Goal: Information Seeking & Learning: Check status

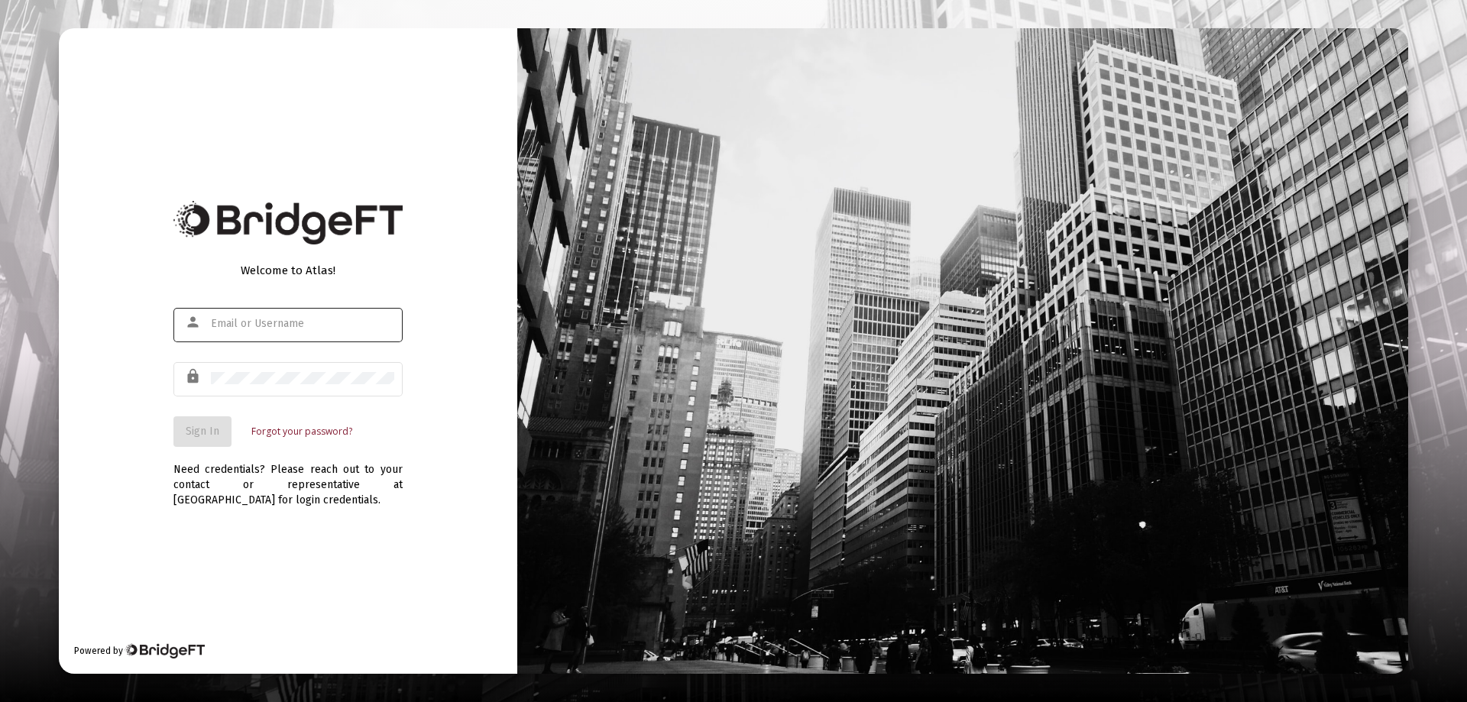
click at [236, 316] on div at bounding box center [302, 323] width 183 height 37
type input "[PERSON_NAME][EMAIL_ADDRESS][DOMAIN_NAME]"
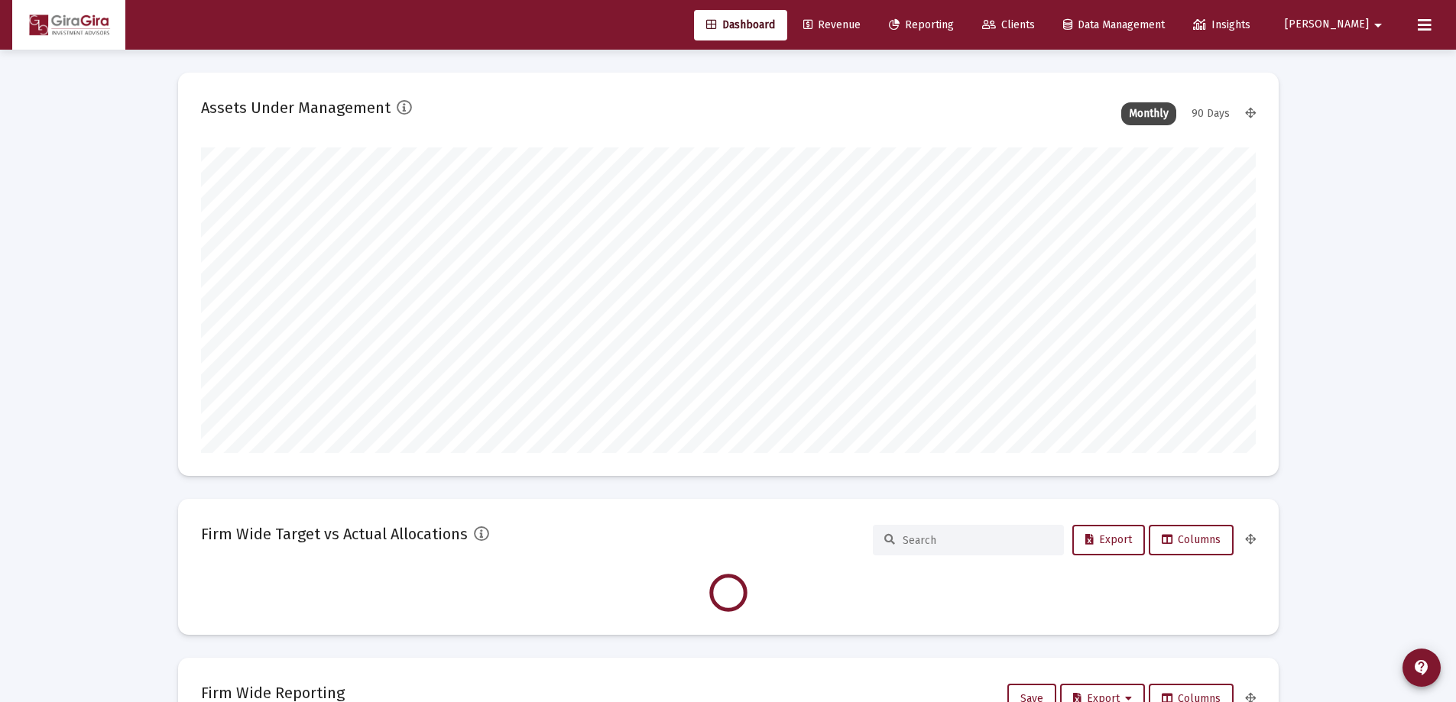
scroll to position [306, 1055]
type input "[DATE]"
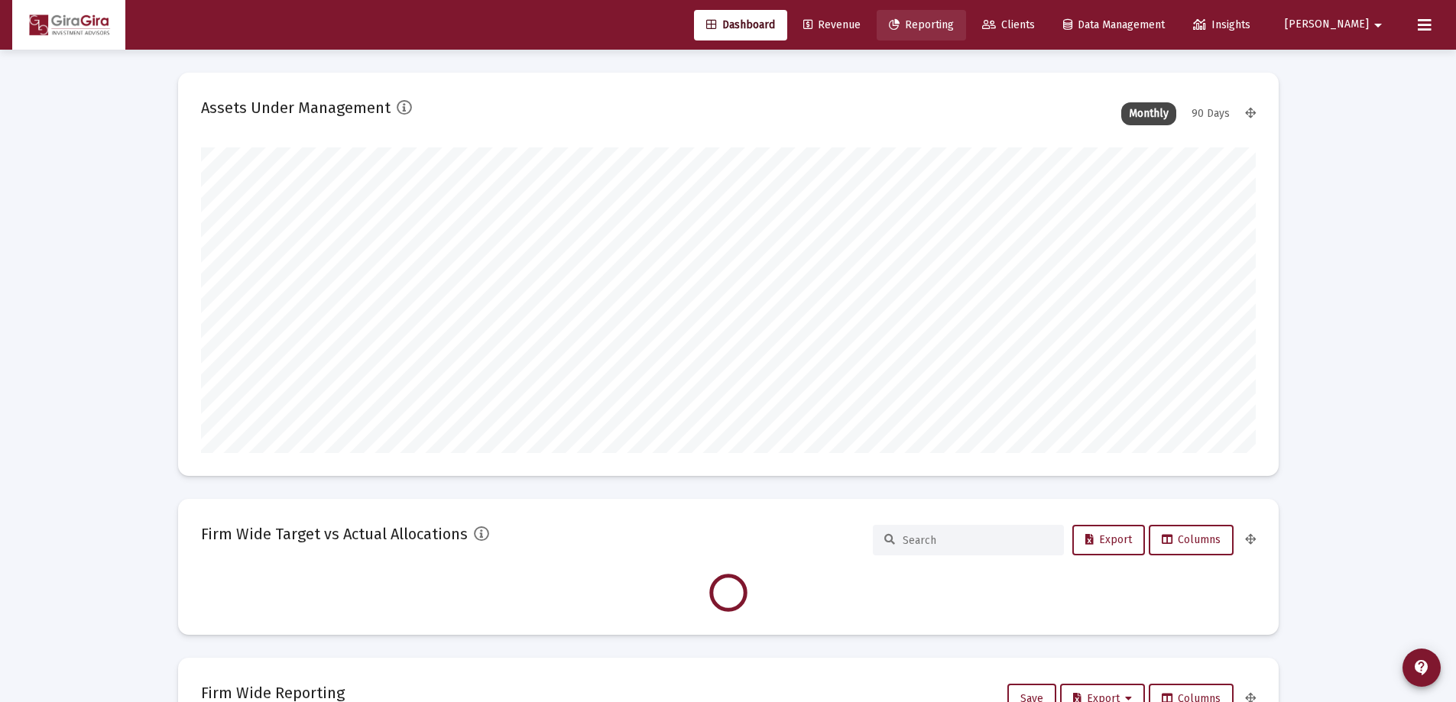
click at [954, 23] on span "Reporting" at bounding box center [921, 24] width 65 height 13
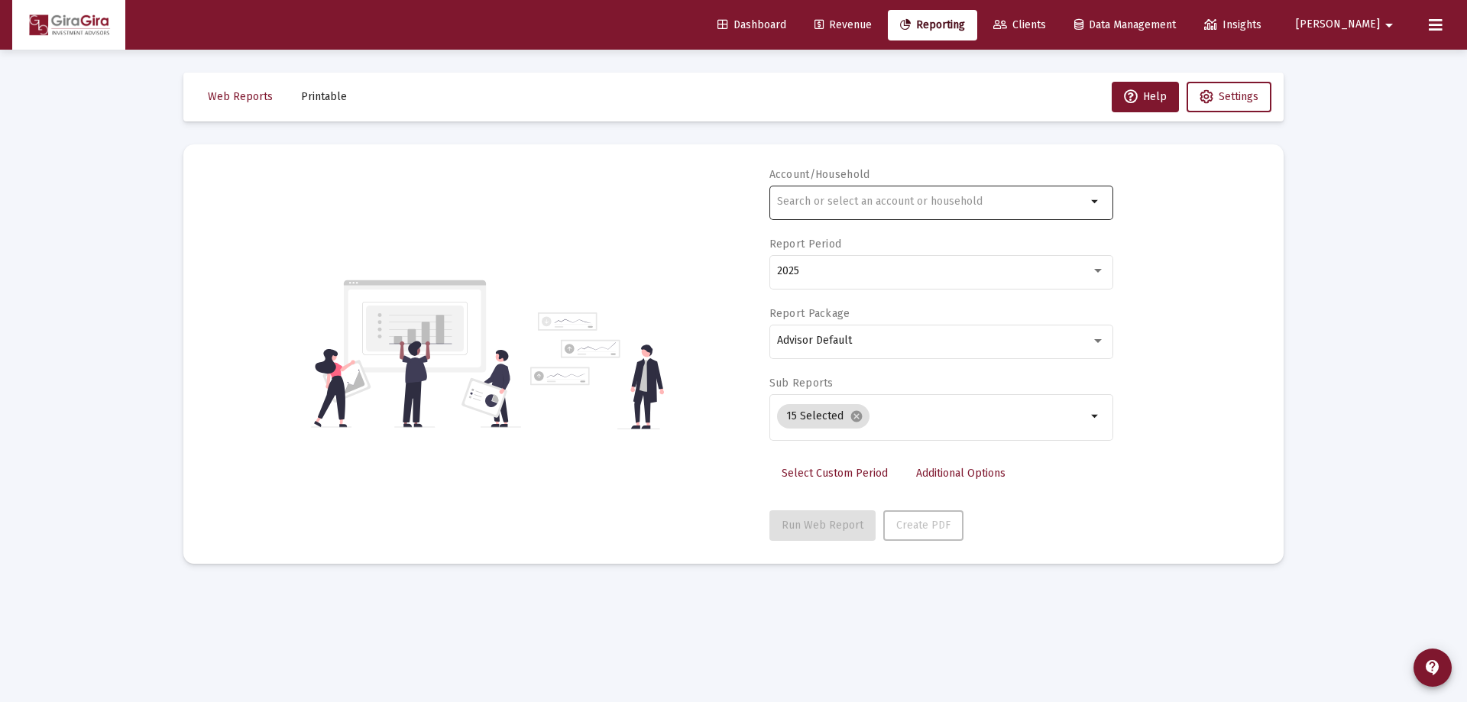
click at [792, 202] on input "text" at bounding box center [932, 202] width 310 height 12
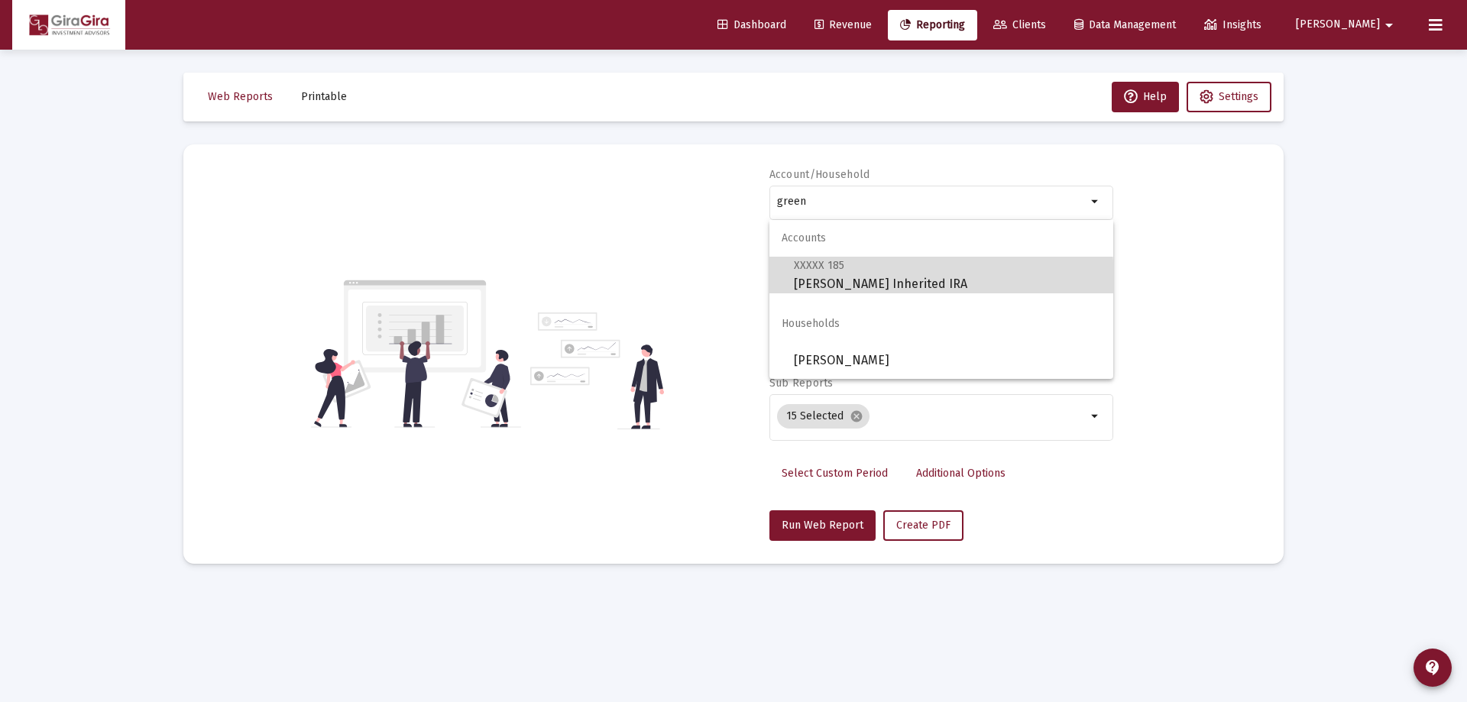
click at [858, 280] on span "XXXXX 185 [PERSON_NAME] Inherited [PERSON_NAME]" at bounding box center [947, 274] width 307 height 37
type input "[PERSON_NAME] Inherited IRA"
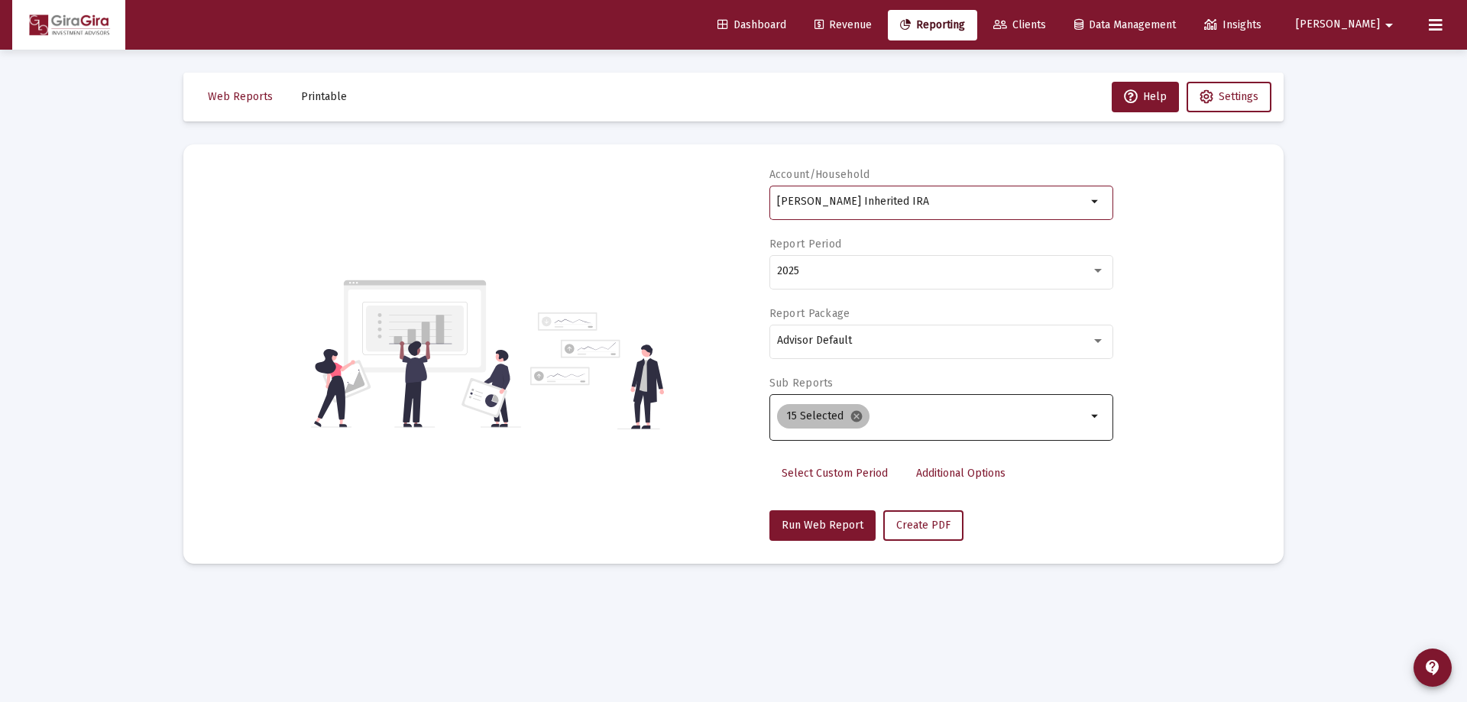
click at [857, 414] on mat-icon "cancel" at bounding box center [857, 417] width 14 height 14
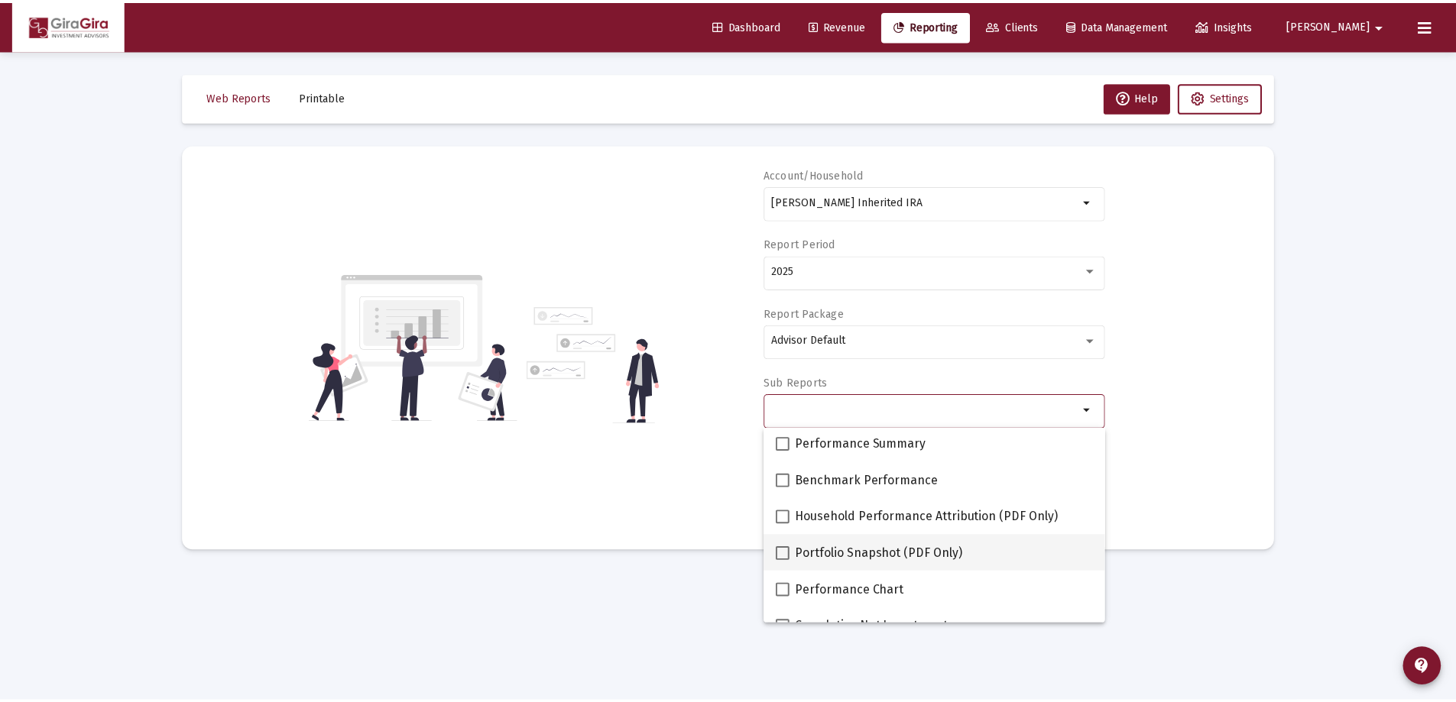
scroll to position [153, 0]
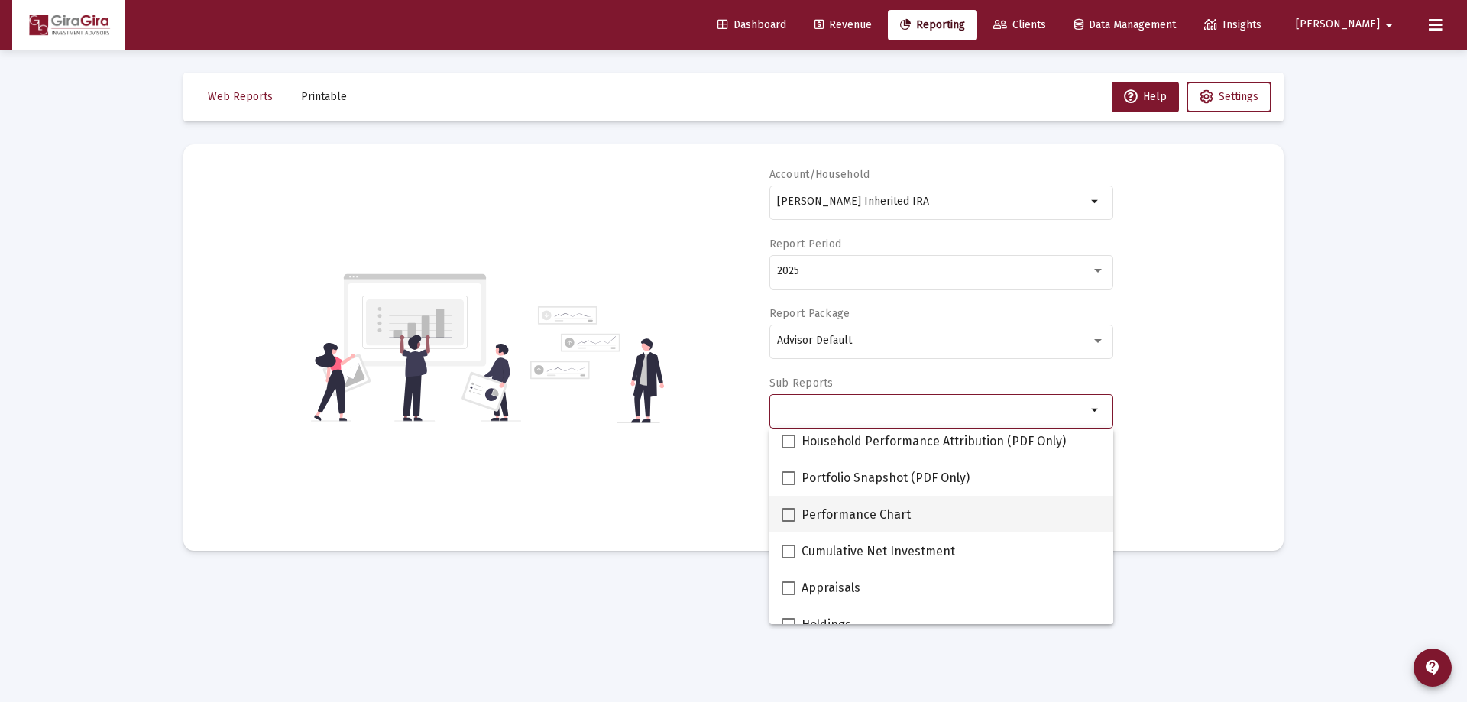
click at [839, 513] on span "Performance Chart" at bounding box center [856, 515] width 109 height 18
click at [789, 522] on input "Performance Chart" at bounding box center [788, 522] width 1 height 1
checkbox input "true"
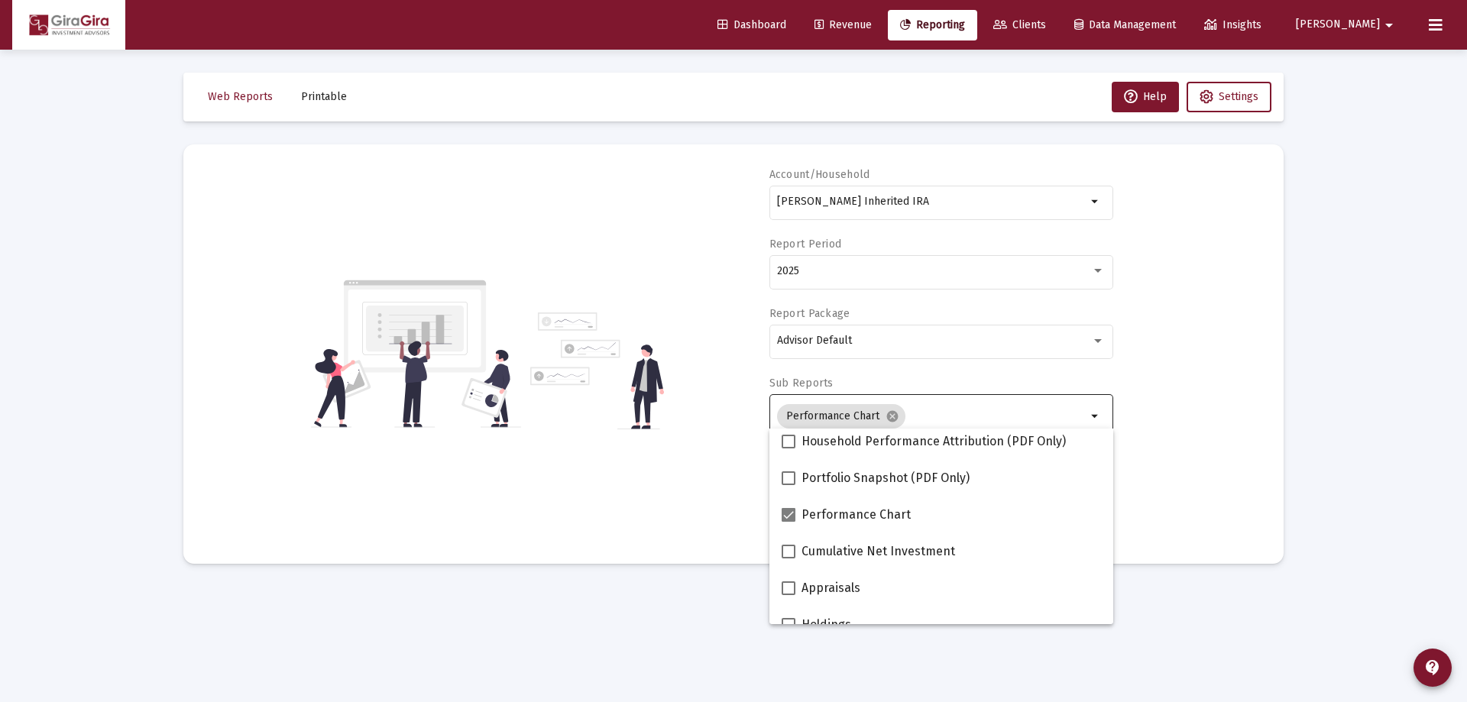
click at [1198, 487] on div "Account/Household [PERSON_NAME] Inherited IRA arrow_drop_down Report Period 202…" at bounding box center [733, 354] width 1055 height 374
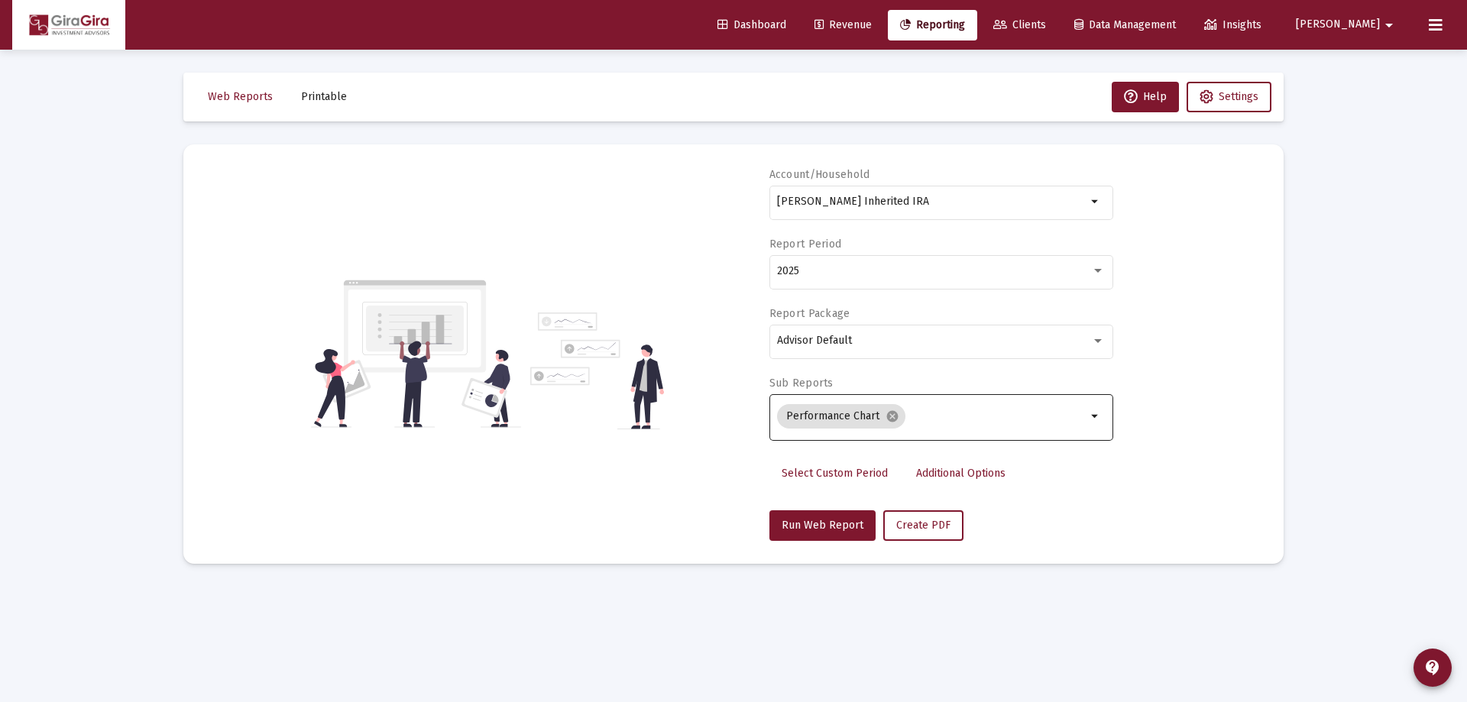
click at [942, 469] on span "Additional Options" at bounding box center [960, 473] width 89 height 13
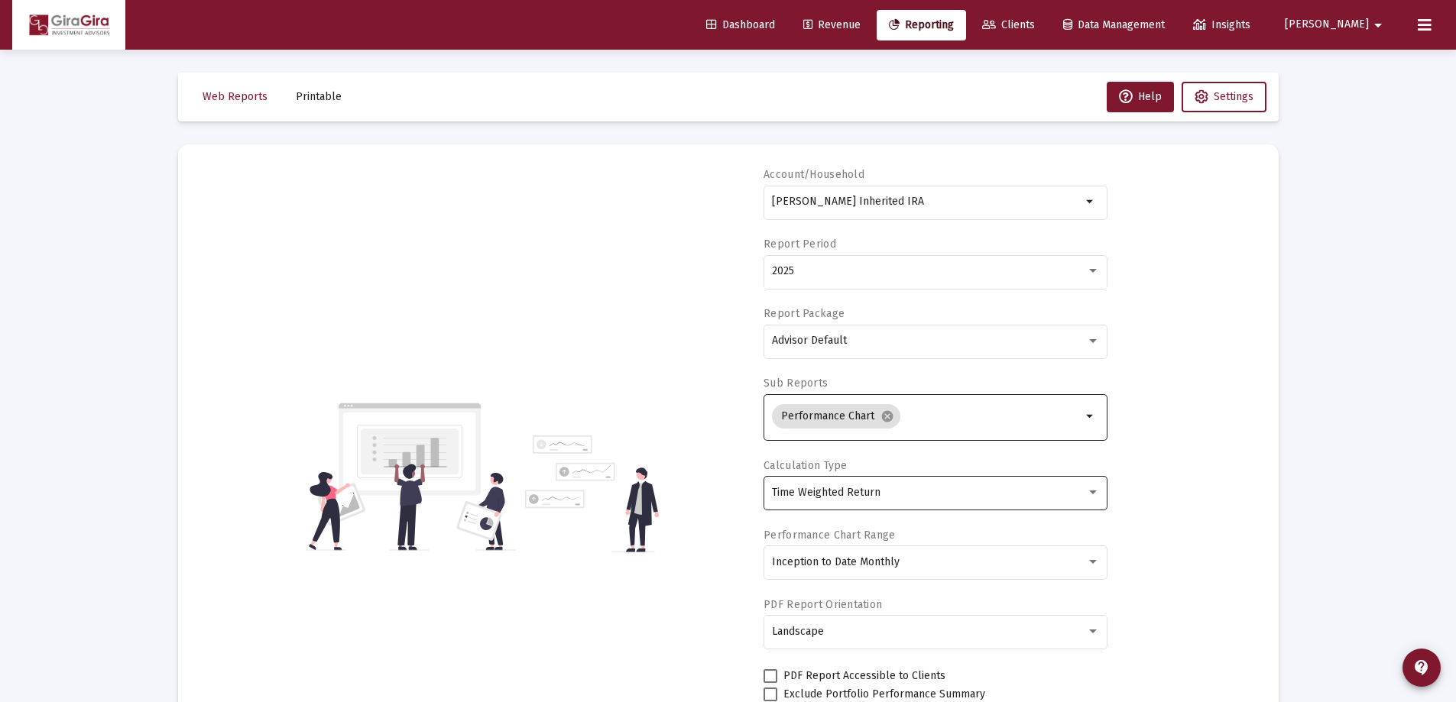
click at [858, 489] on span "Time Weighted Return" at bounding box center [826, 492] width 109 height 13
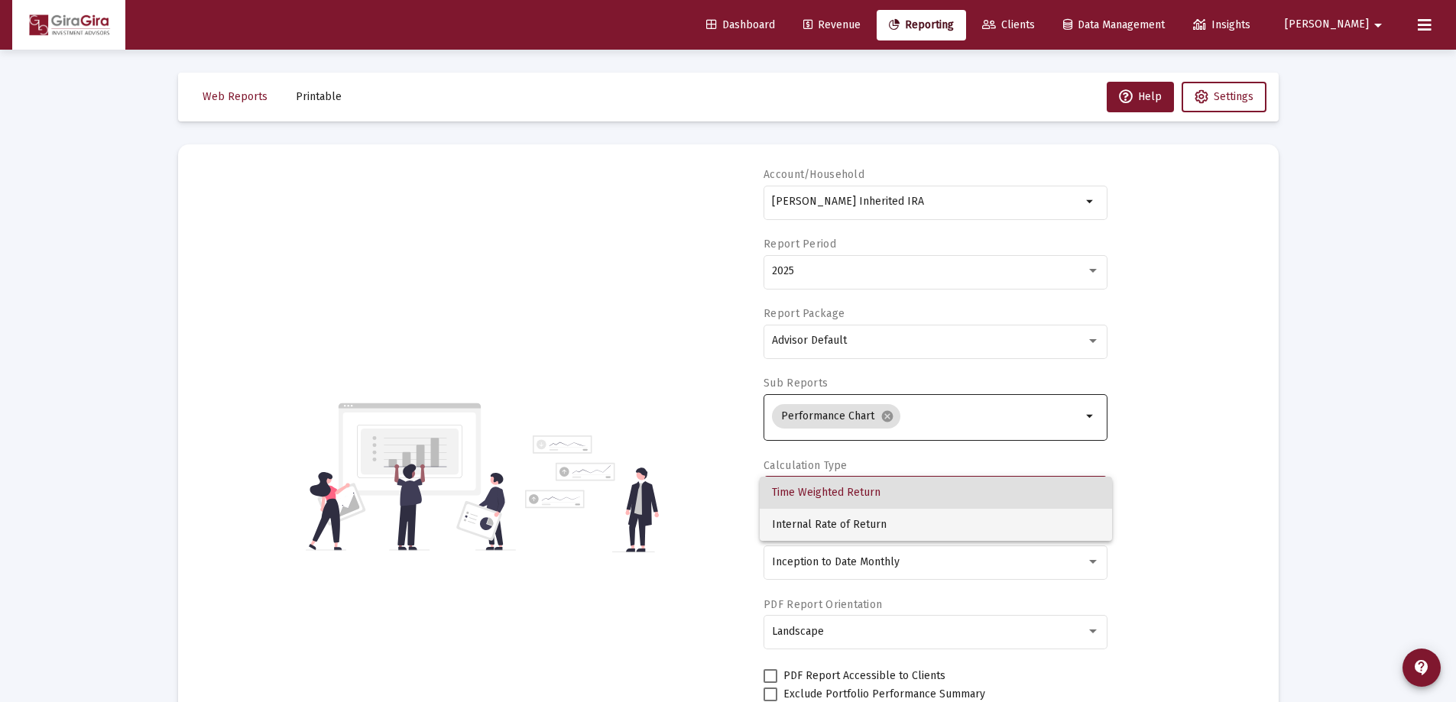
click at [841, 520] on span "Internal Rate of Return" at bounding box center [936, 525] width 328 height 32
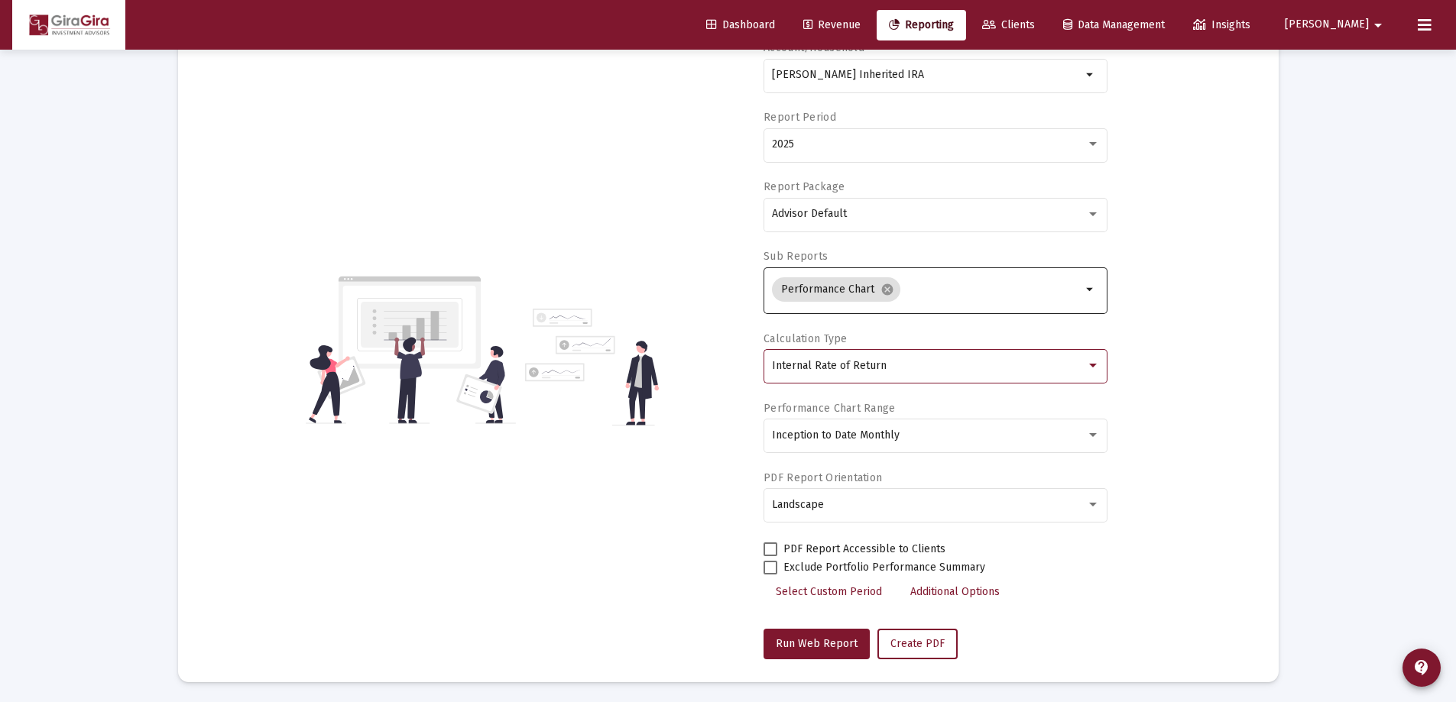
scroll to position [130, 0]
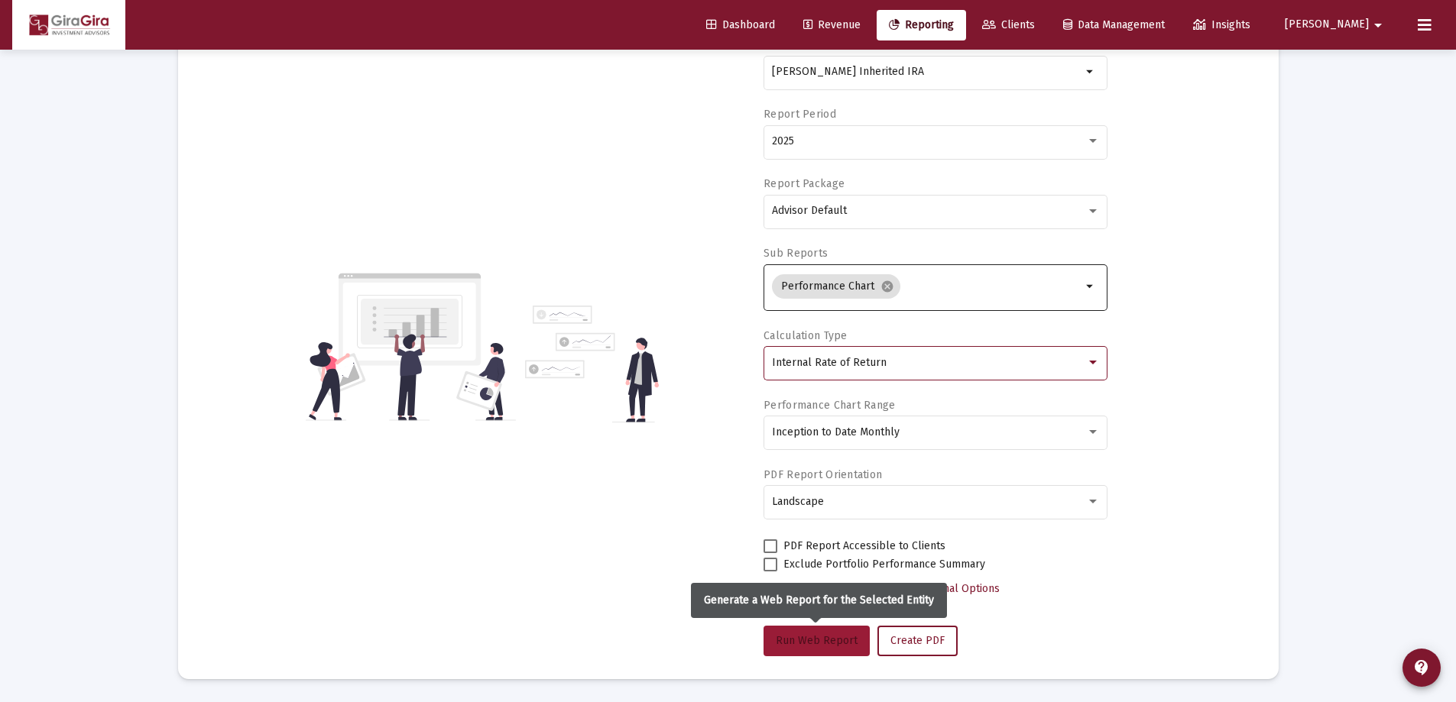
click at [818, 635] on span "Run Web Report" at bounding box center [817, 640] width 82 height 13
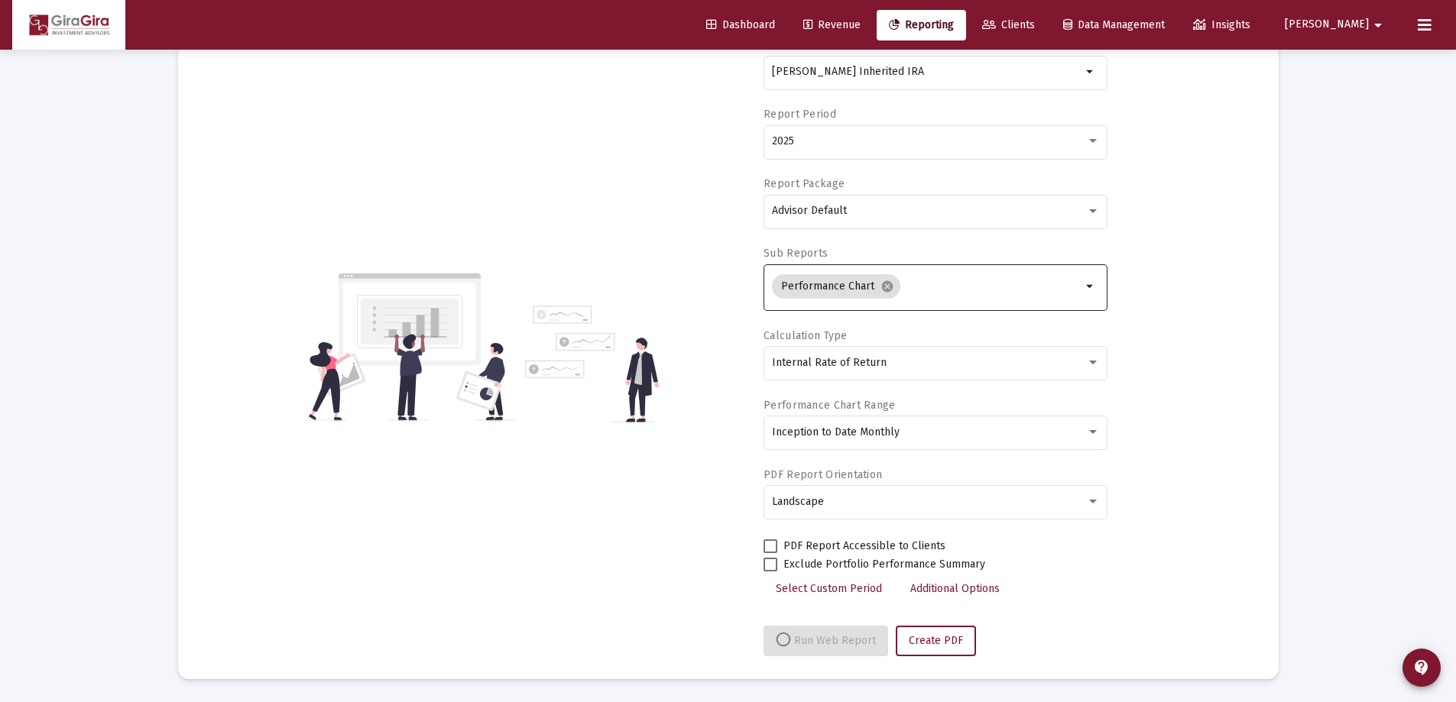
select select "View all"
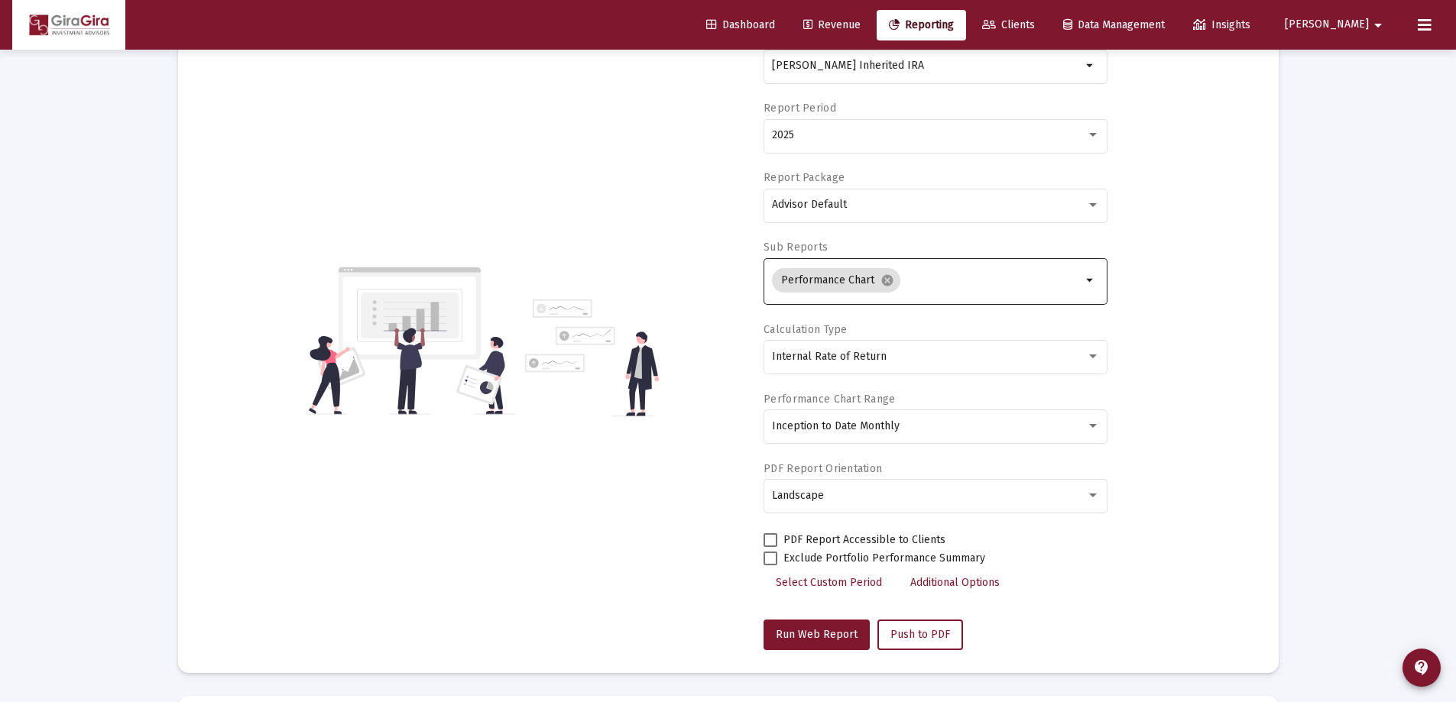
scroll to position [0, 0]
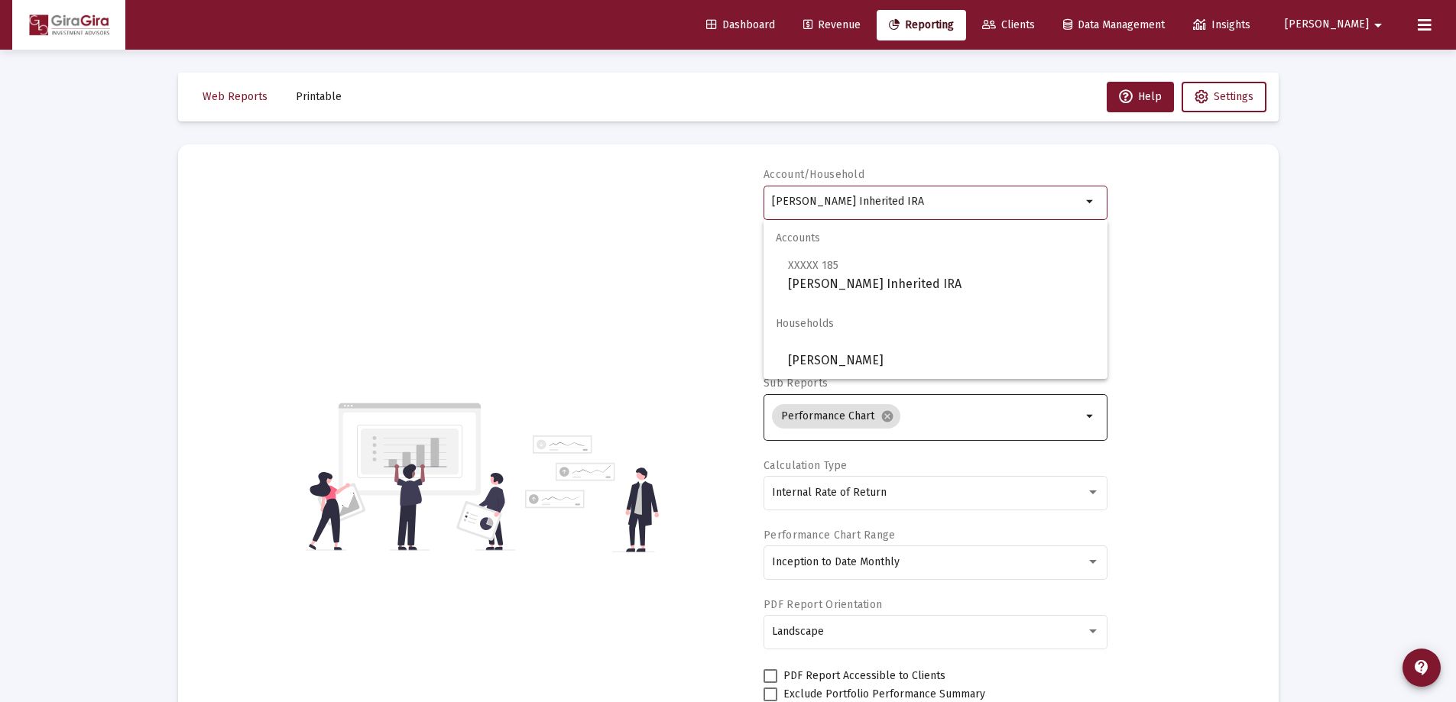
drag, startPoint x: 773, startPoint y: 199, endPoint x: 1383, endPoint y: 229, distance: 611.4
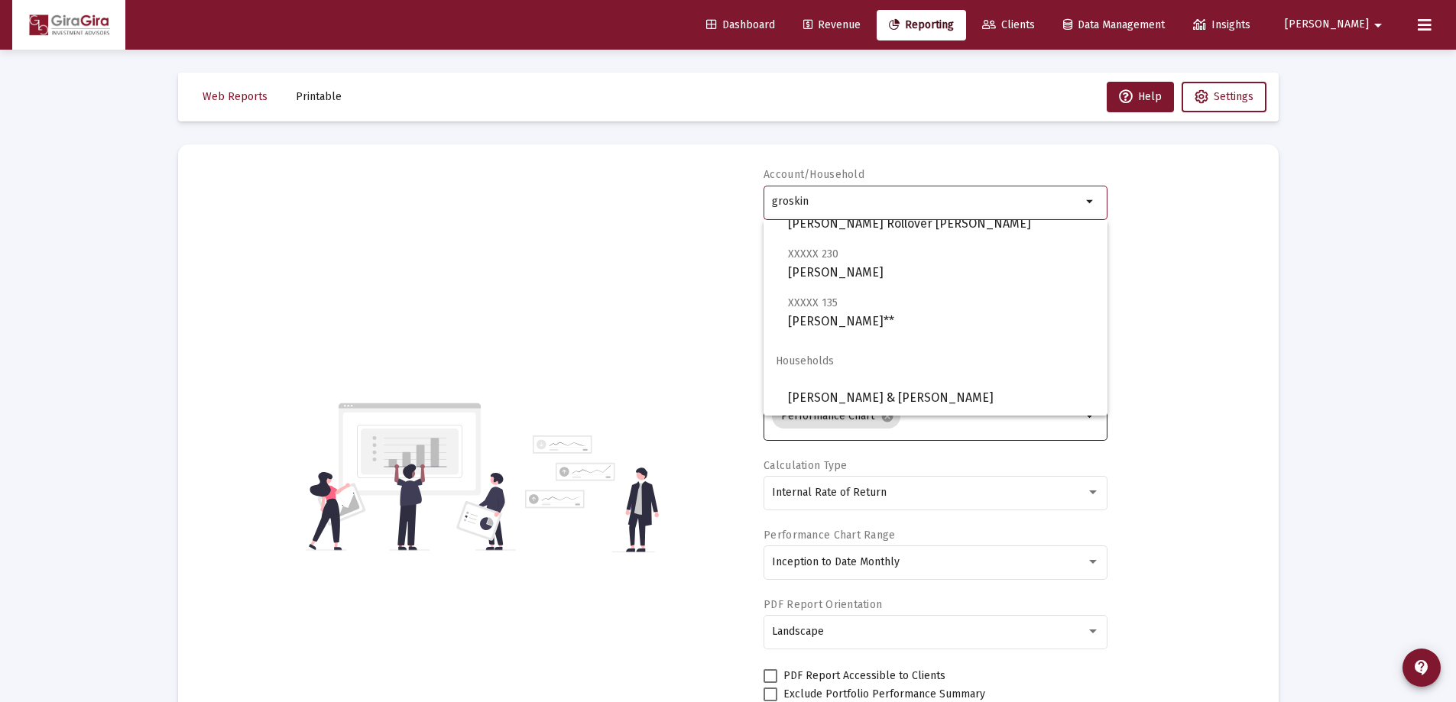
scroll to position [306, 0]
click at [855, 399] on span "[PERSON_NAME] & [PERSON_NAME]" at bounding box center [941, 397] width 307 height 37
type input "[PERSON_NAME] & [PERSON_NAME]"
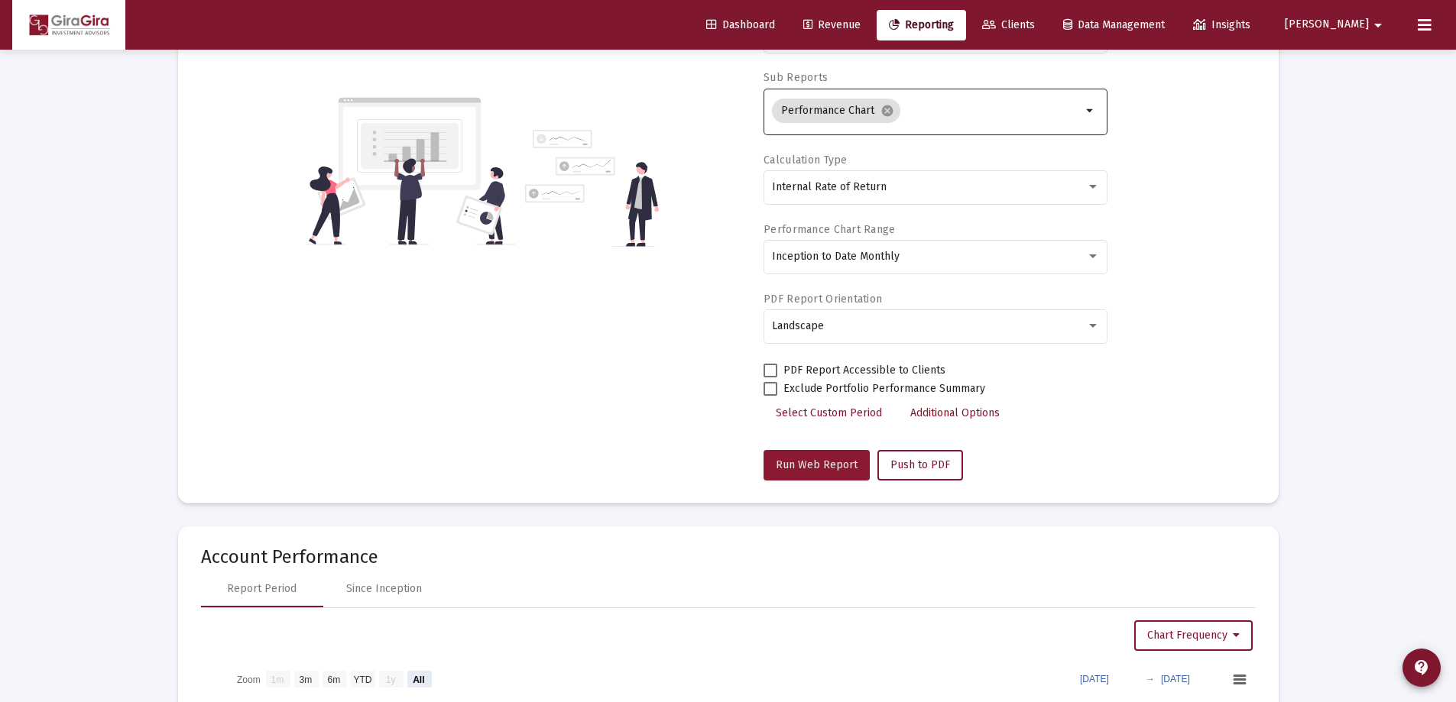
click at [825, 461] on span "Run Web Report" at bounding box center [817, 465] width 82 height 13
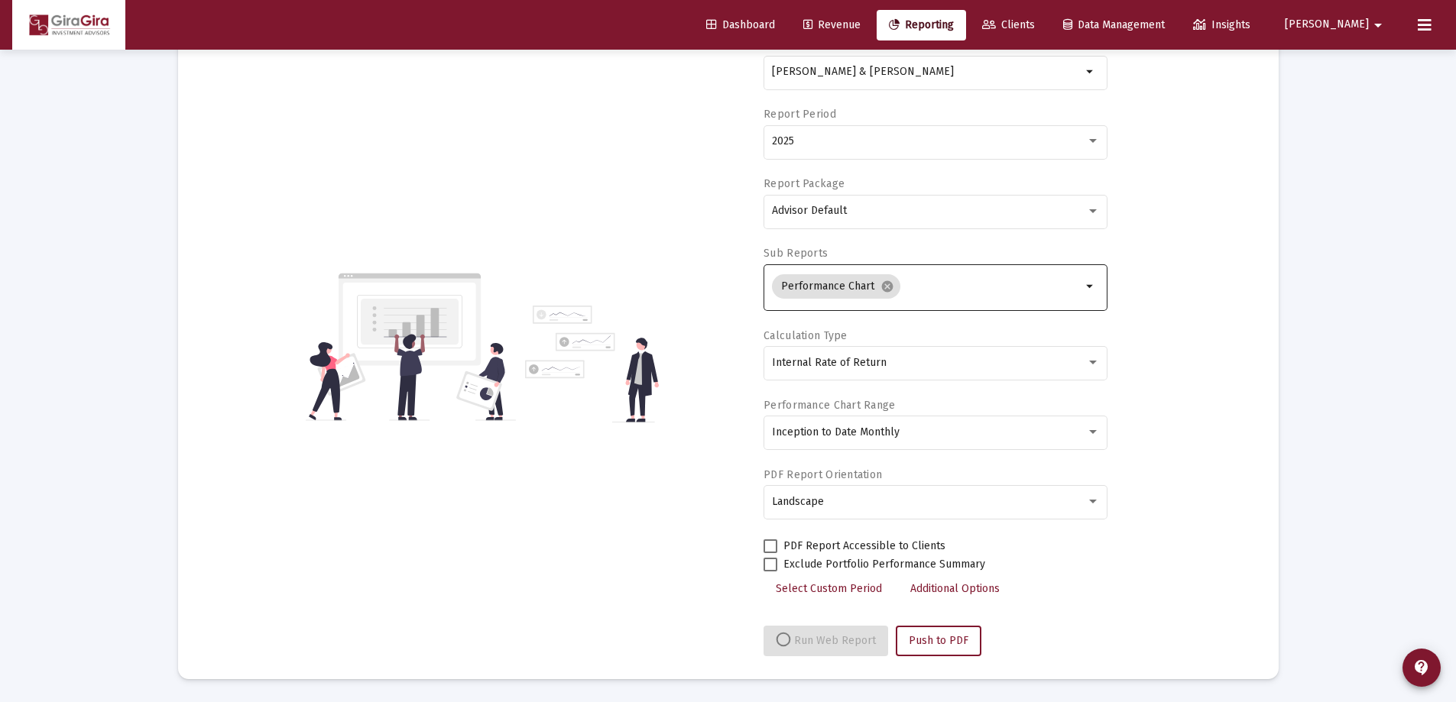
select select "View all"
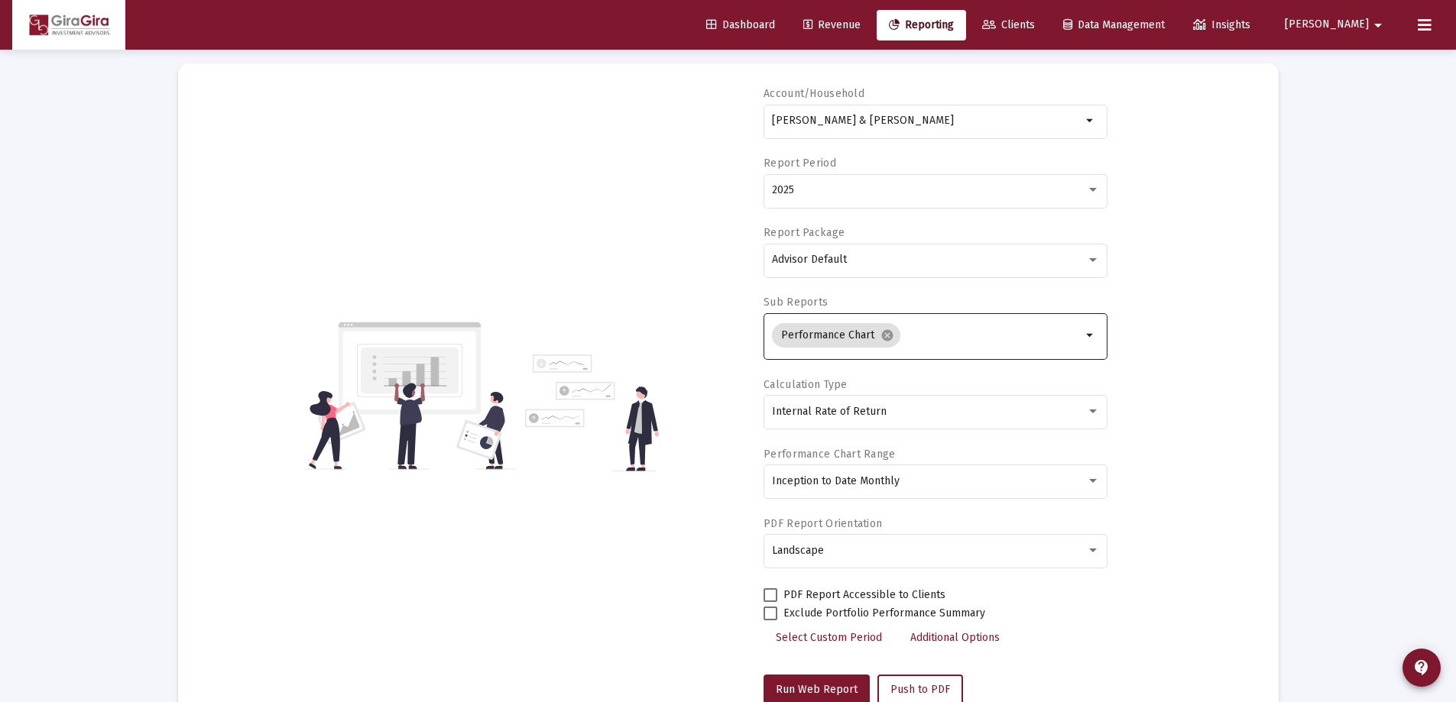
scroll to position [76, 0]
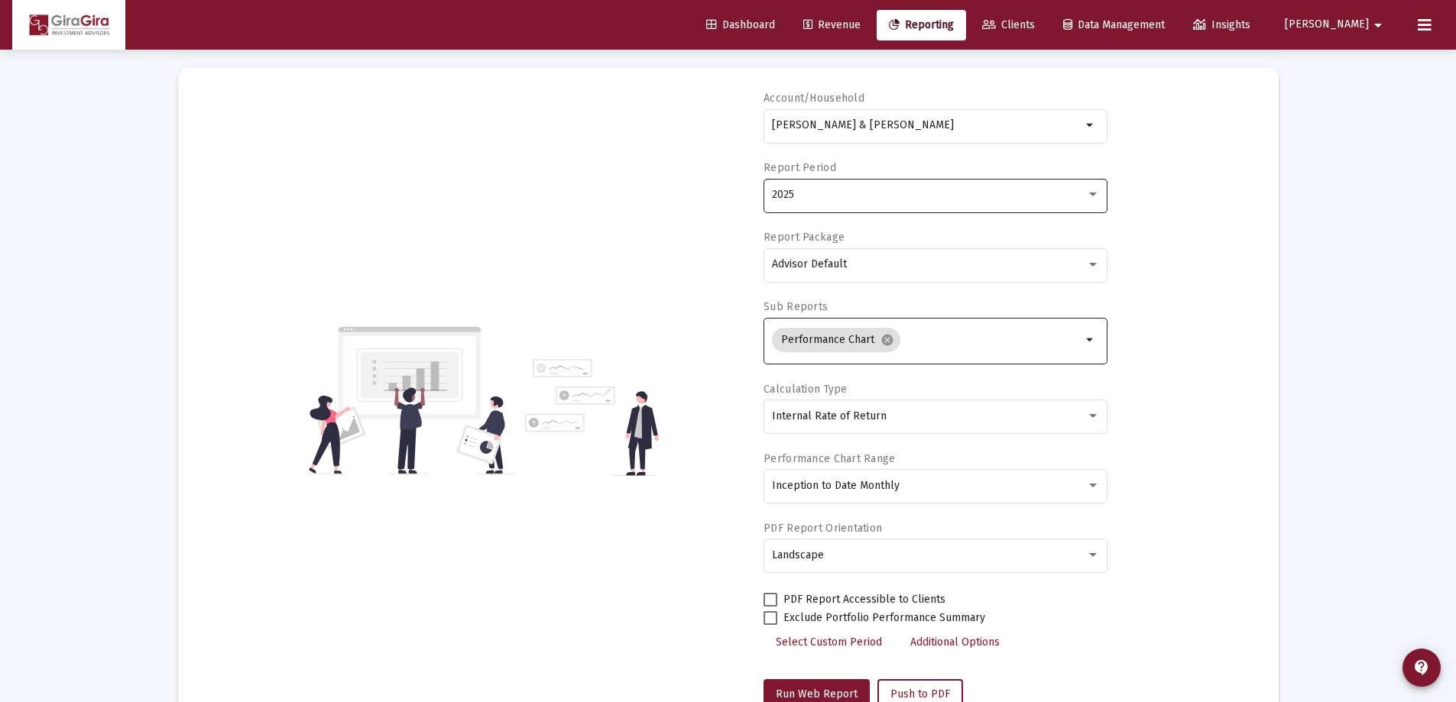
click at [796, 187] on div "2025" at bounding box center [936, 194] width 328 height 37
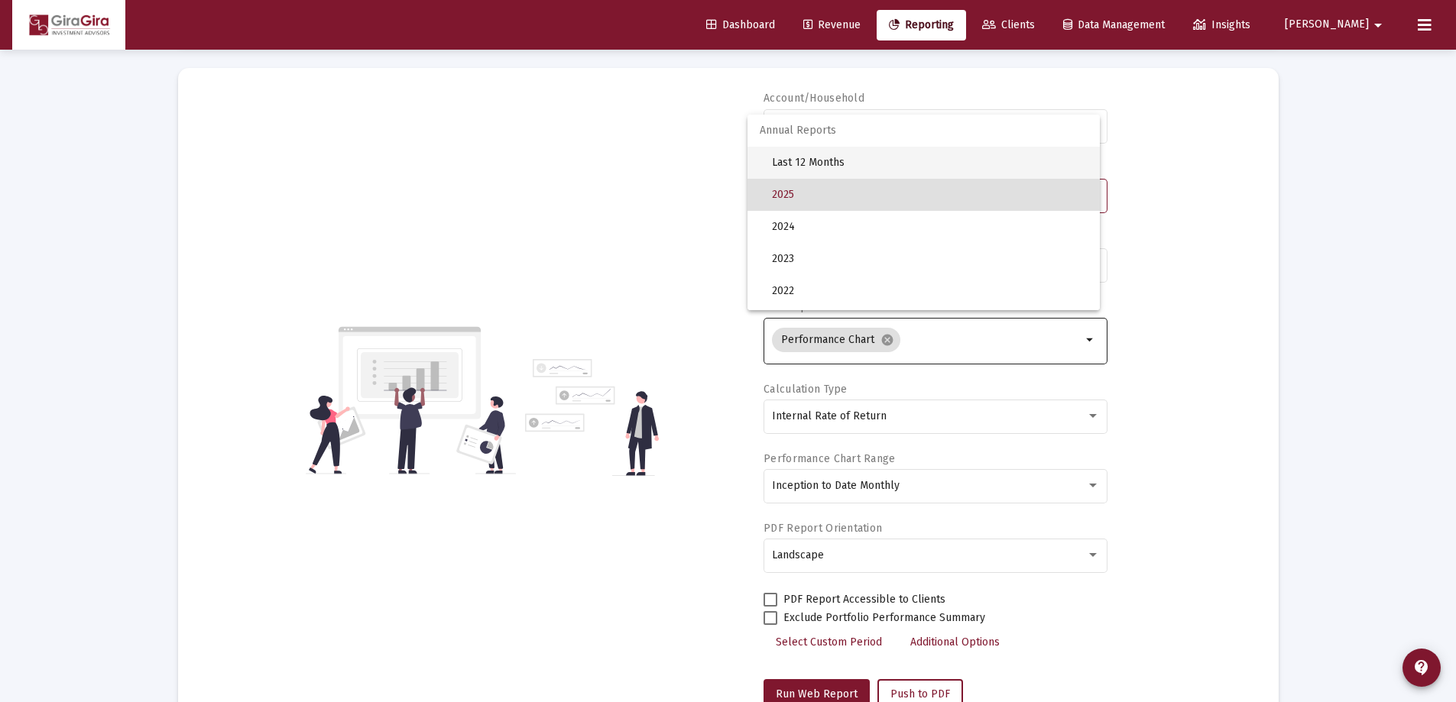
click at [807, 160] on span "Last 12 Months" at bounding box center [930, 163] width 316 height 32
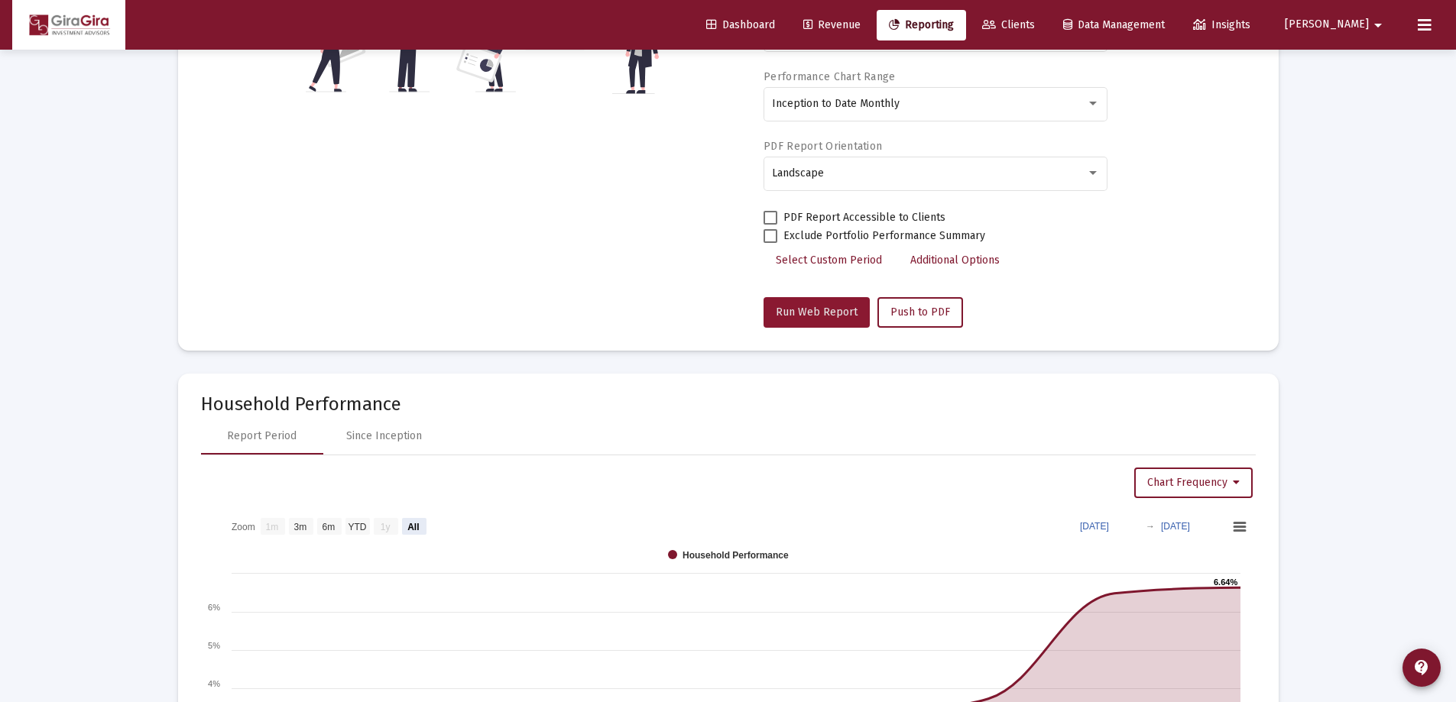
click at [848, 308] on span "Run Web Report" at bounding box center [817, 312] width 82 height 13
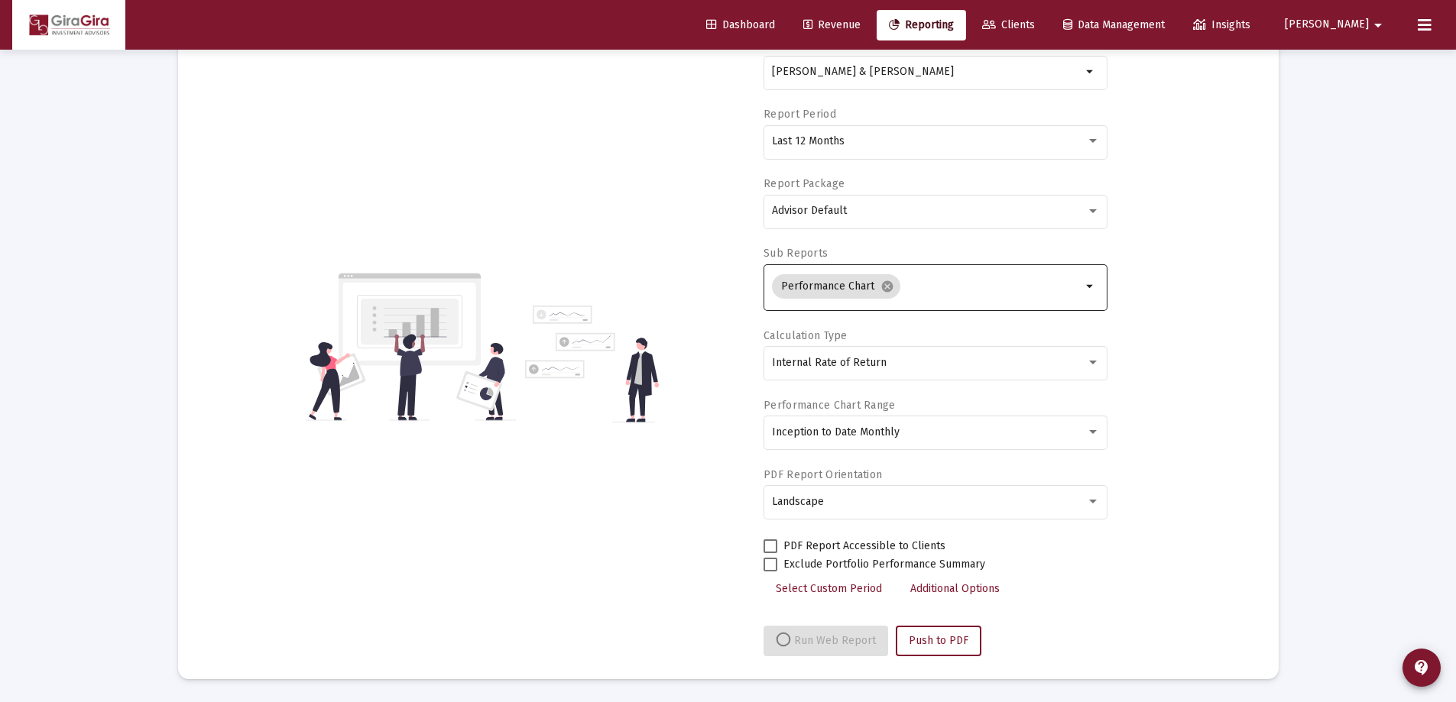
scroll to position [459, 0]
select select "View all"
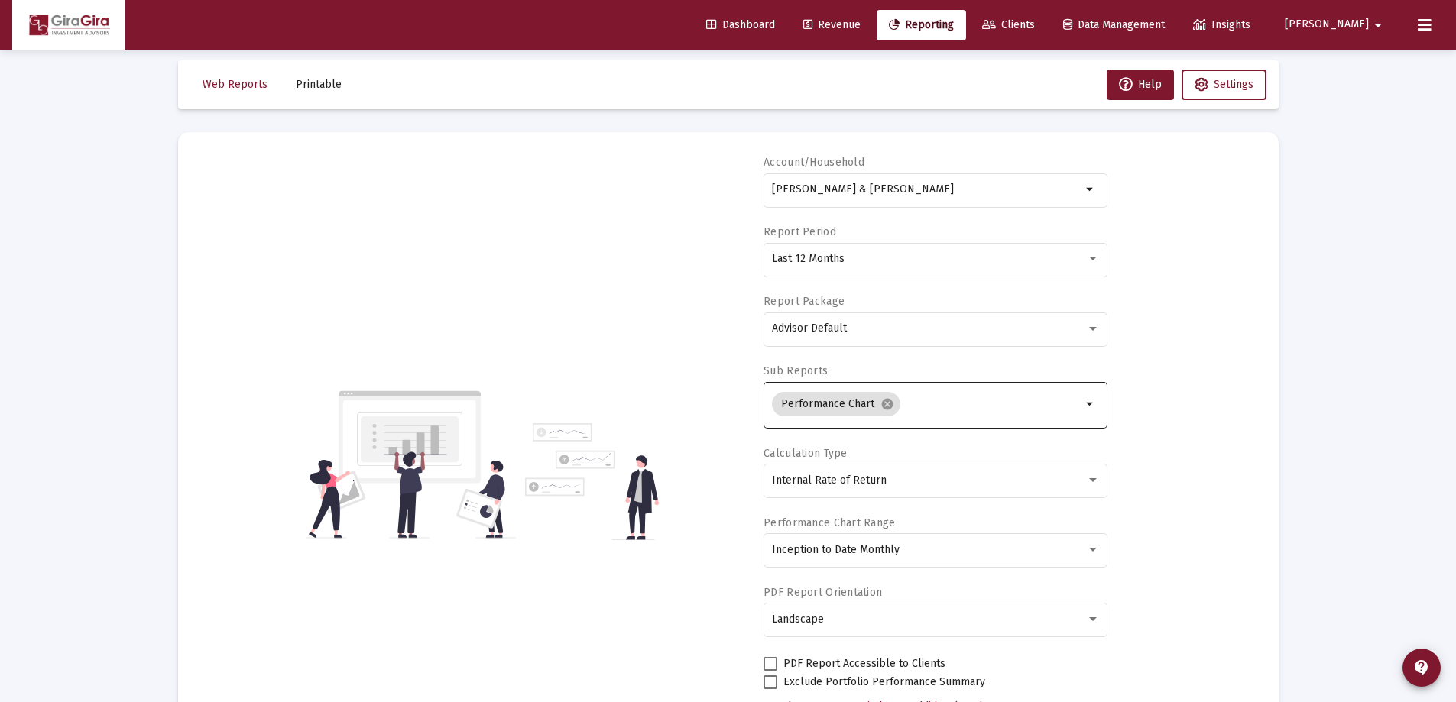
scroll to position [0, 0]
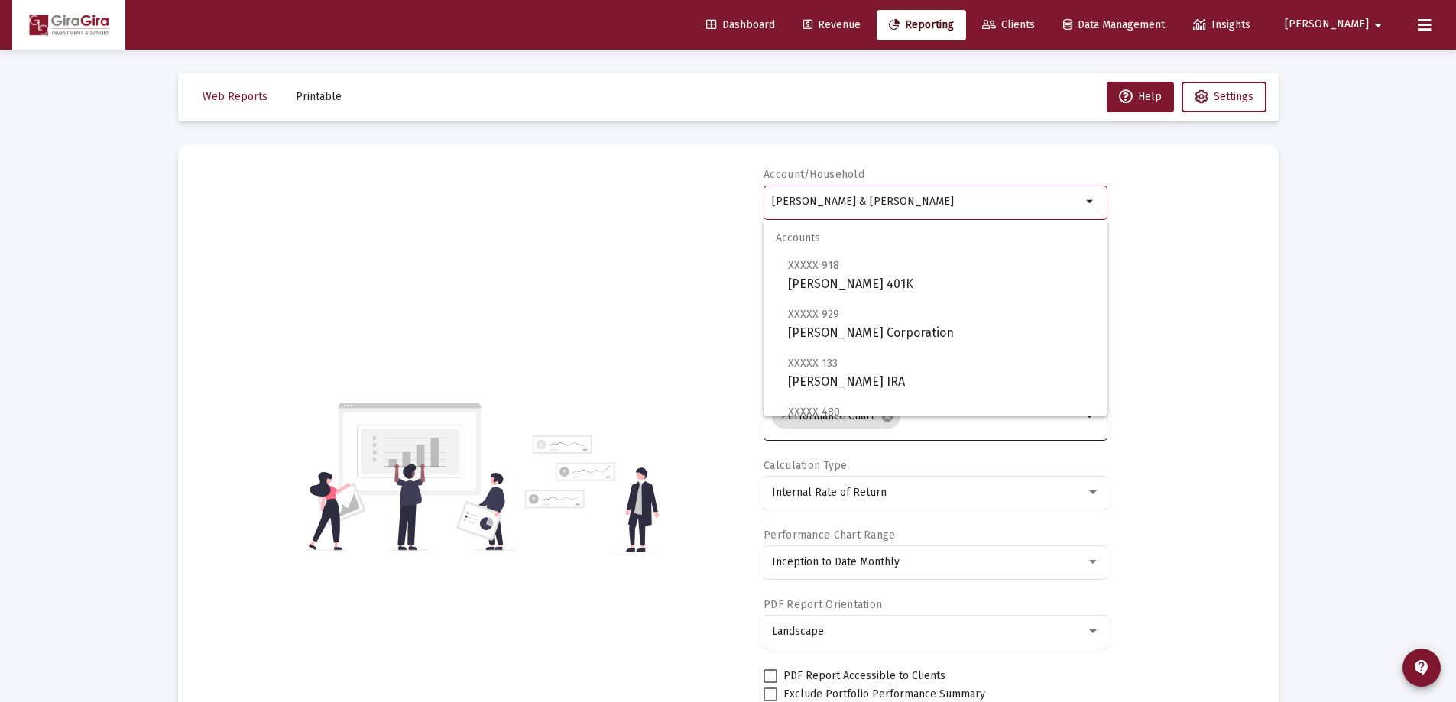
drag, startPoint x: 773, startPoint y: 200, endPoint x: 1526, endPoint y: 204, distance: 753.6
click at [1456, 204] on html "Dashboard Revenue Reporting Clients Data Management Insights [PERSON_NAME] Inte…" at bounding box center [728, 351] width 1456 height 702
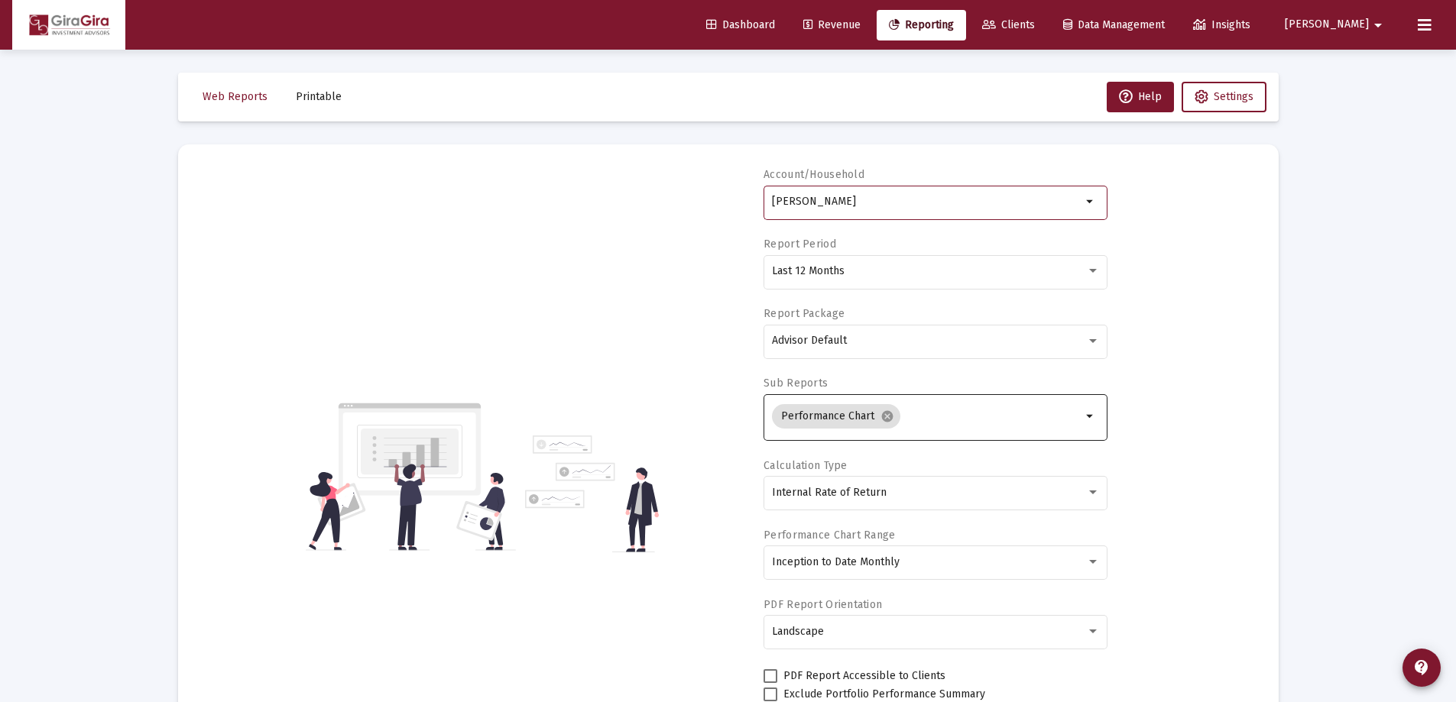
click at [797, 275] on div "Accounts Households" at bounding box center [936, 256] width 344 height 73
click at [806, 271] on div "Accounts Households" at bounding box center [936, 256] width 344 height 73
click at [796, 205] on input "[PERSON_NAME]" at bounding box center [927, 202] width 310 height 12
drag, startPoint x: 774, startPoint y: 199, endPoint x: 1138, endPoint y: 189, distance: 364.0
click at [1132, 187] on div "Account/Household [PERSON_NAME] arrow_drop_down Report Period Last 12 Months Re…" at bounding box center [728, 476] width 1055 height 619
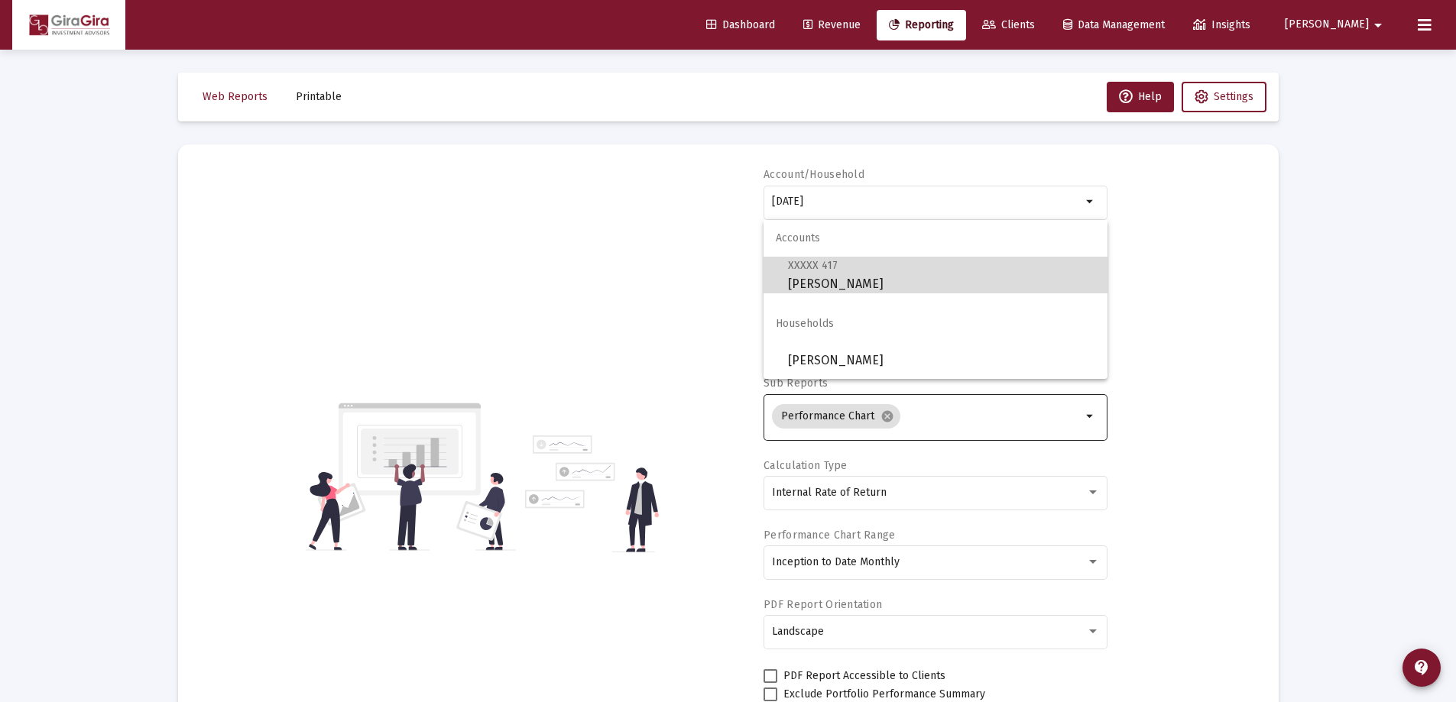
click at [854, 275] on span "XXXXX 417 [PERSON_NAME] Trust" at bounding box center [941, 274] width 307 height 37
type input "[PERSON_NAME]"
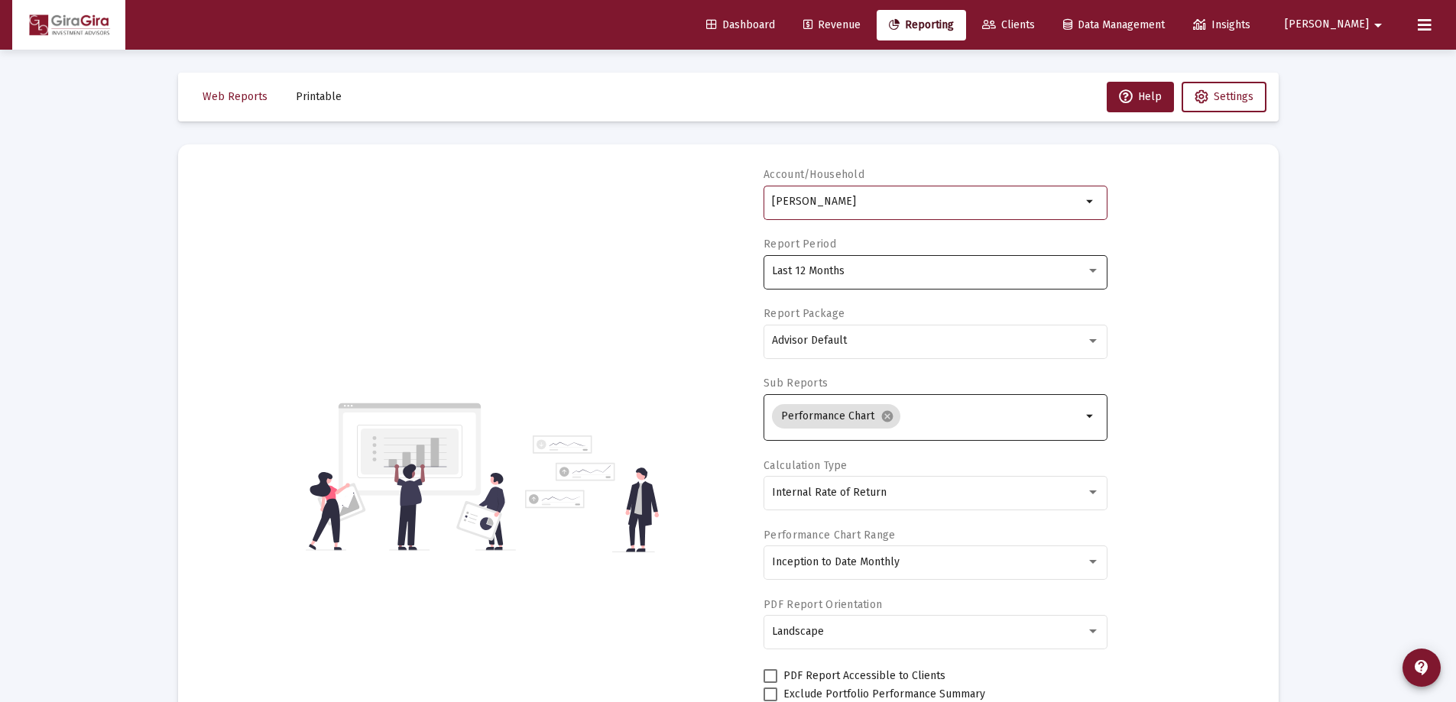
click at [773, 267] on span "Last 12 Months" at bounding box center [808, 270] width 73 height 13
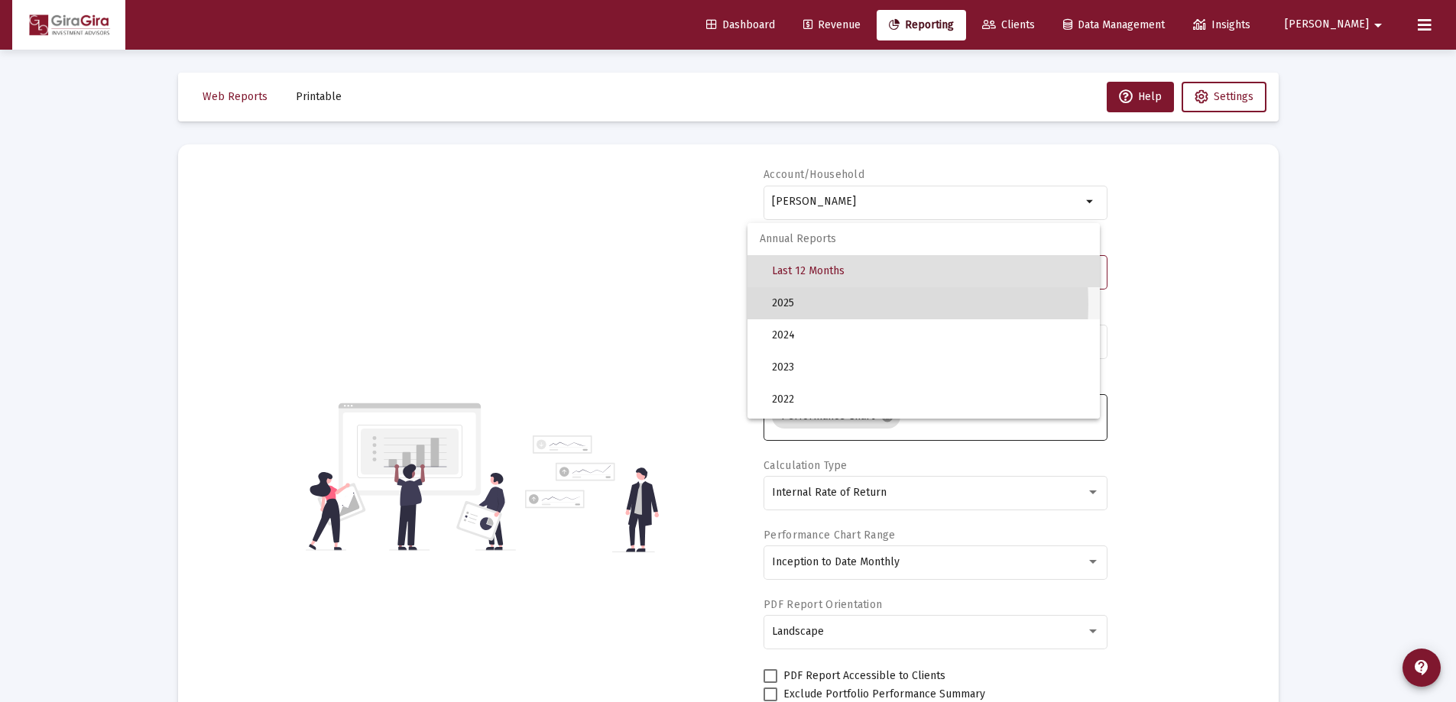
click at [790, 303] on span "2025" at bounding box center [930, 303] width 316 height 32
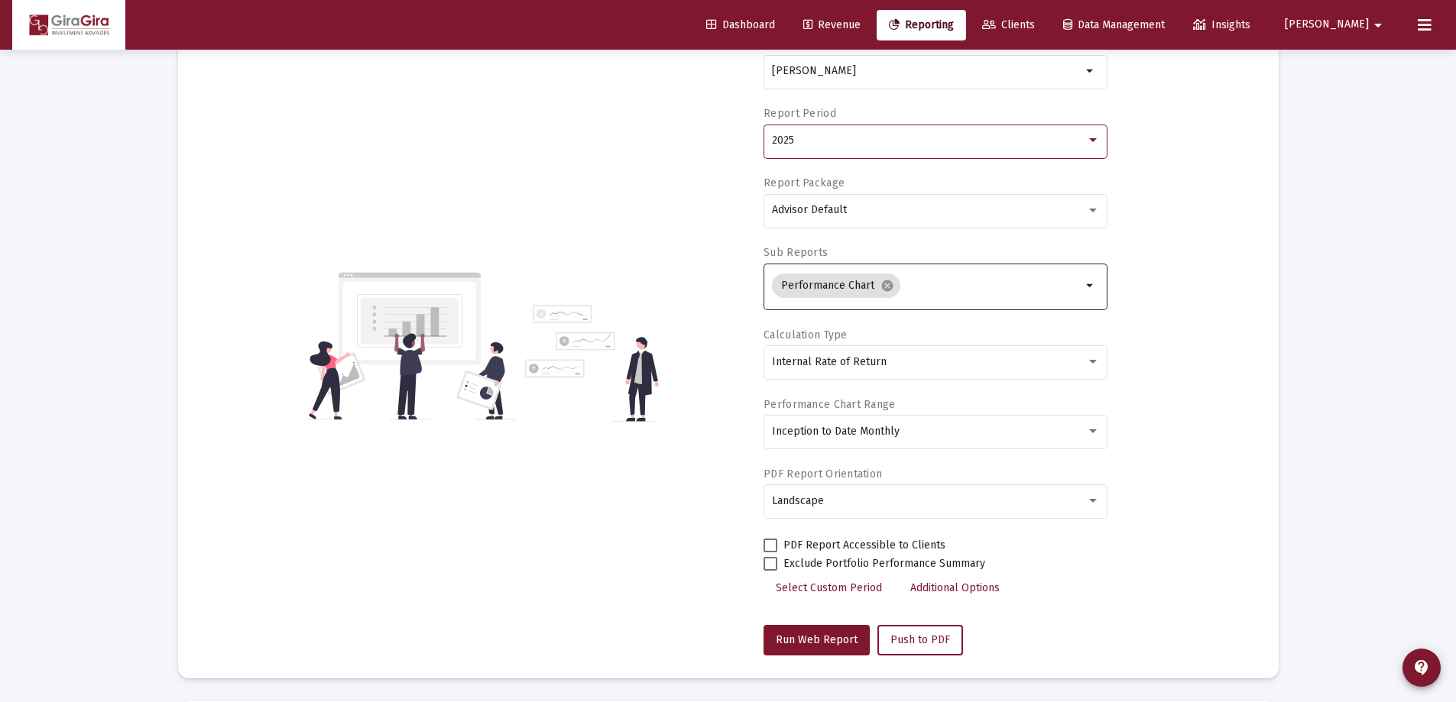
scroll to position [229, 0]
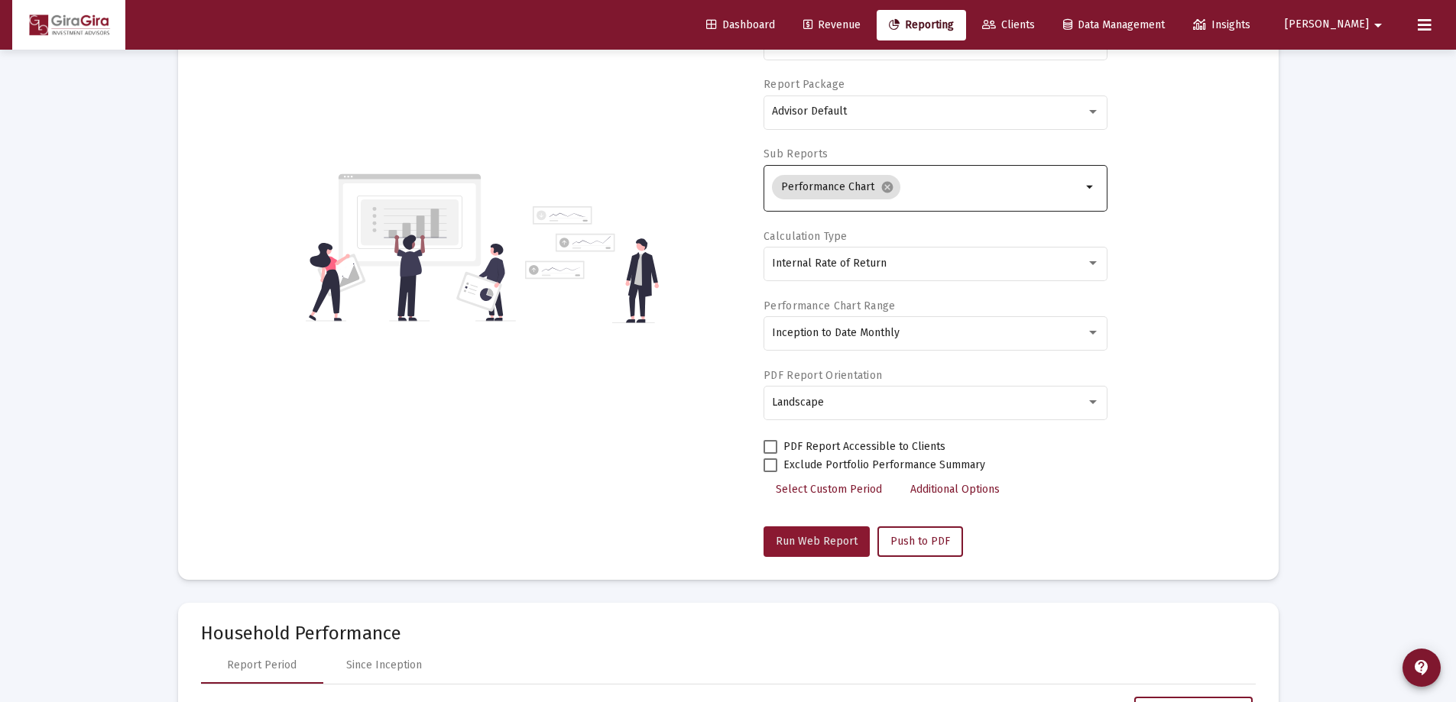
click at [816, 537] on span "Run Web Report" at bounding box center [817, 541] width 82 height 13
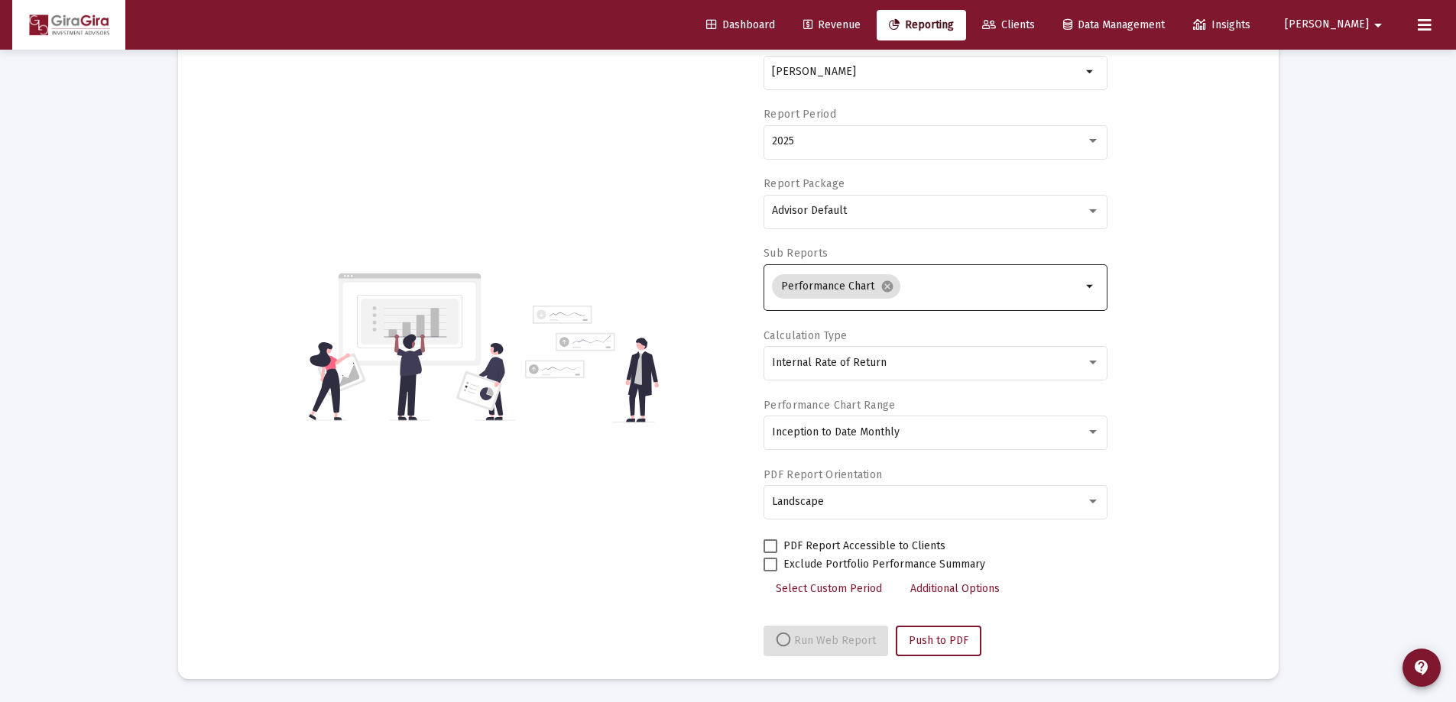
select select "View all"
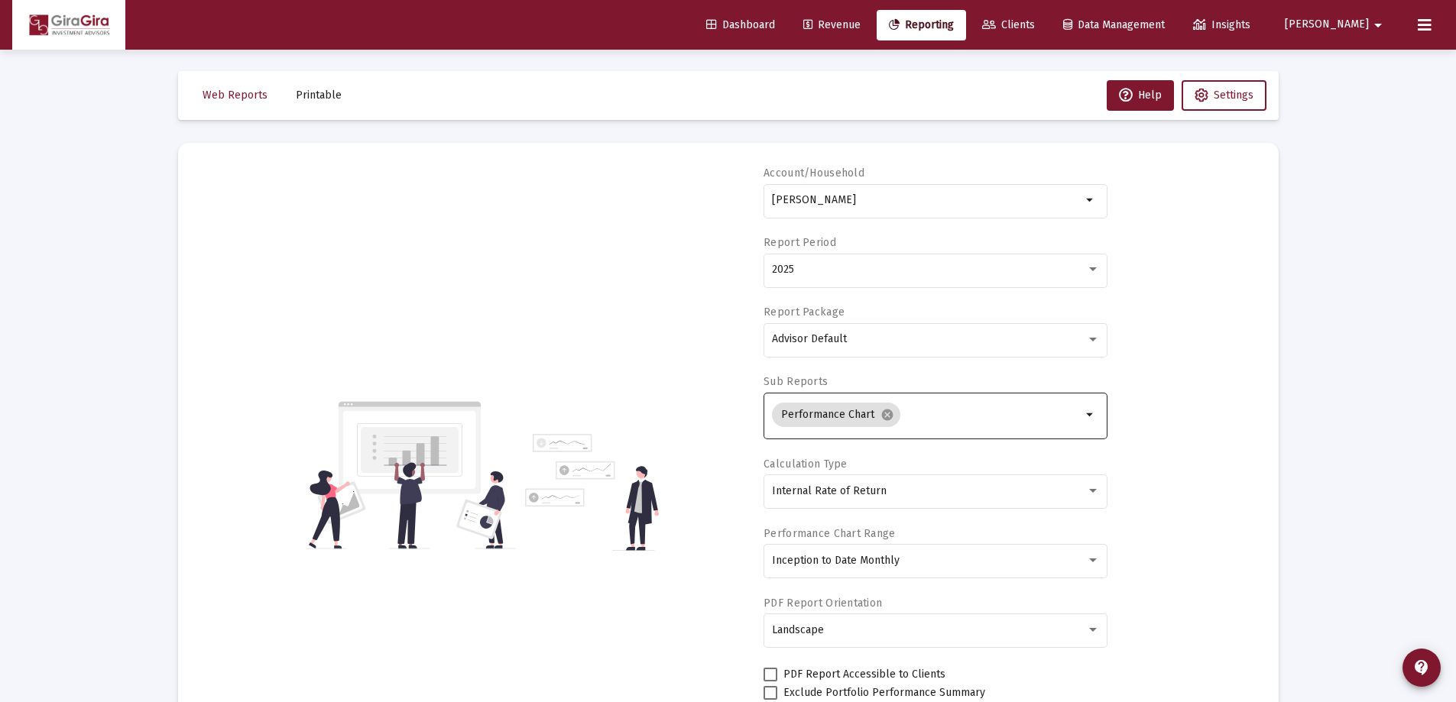
scroll to position [0, 0]
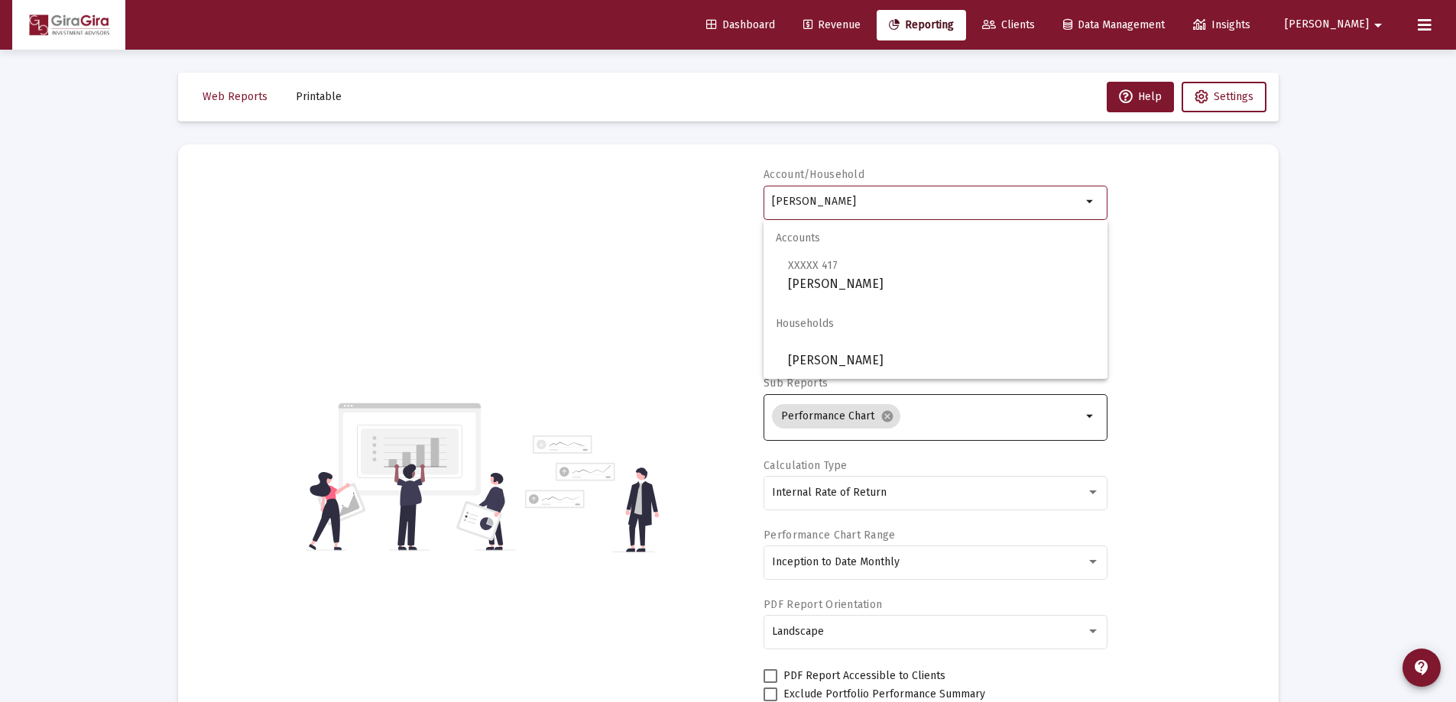
drag, startPoint x: 771, startPoint y: 199, endPoint x: 1253, endPoint y: 201, distance: 482.3
click at [1251, 201] on div "Account/Household [PERSON_NAME] Trust arrow_drop_down Report Period 2025 Report…" at bounding box center [728, 476] width 1055 height 619
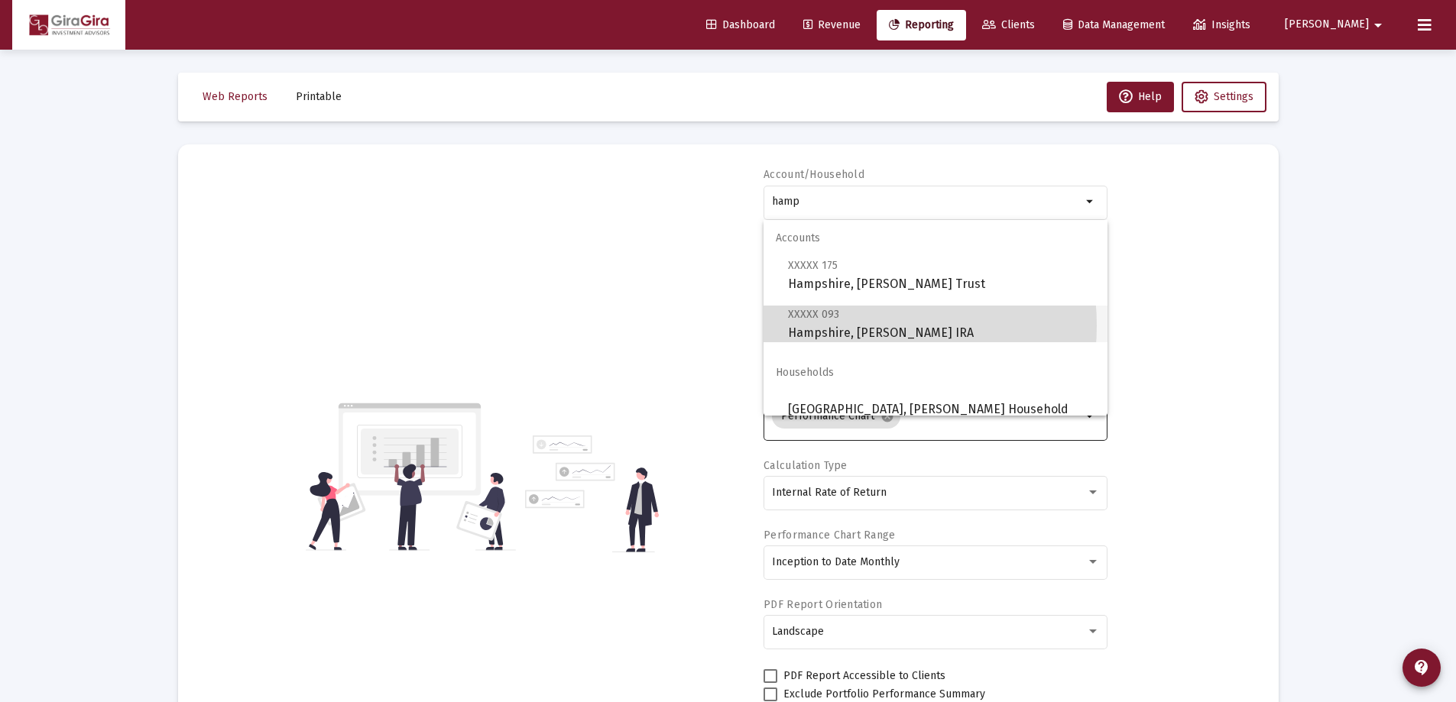
click at [845, 326] on span "XXXXX 093 [GEOGRAPHIC_DATA], [PERSON_NAME] IRA" at bounding box center [941, 323] width 307 height 37
type input "Hampshire, [PERSON_NAME] IRA"
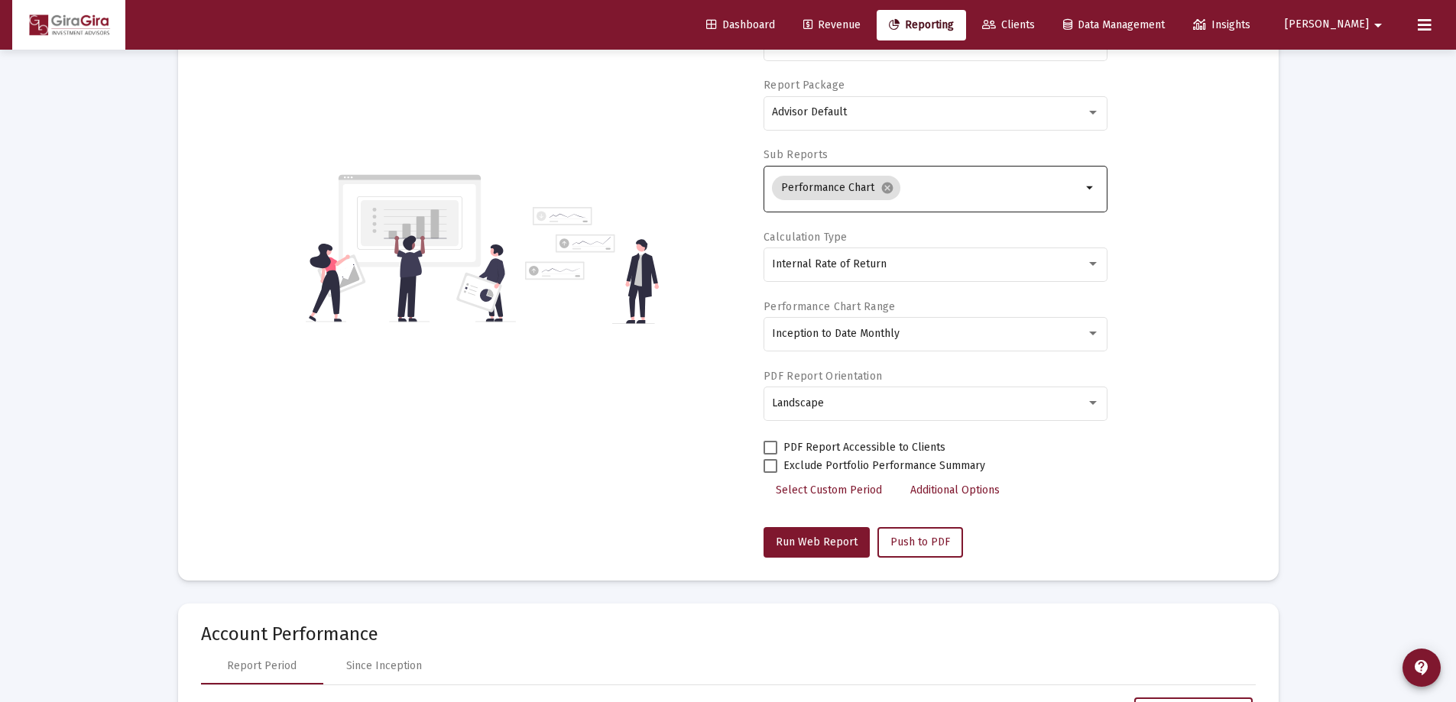
scroll to position [229, 0]
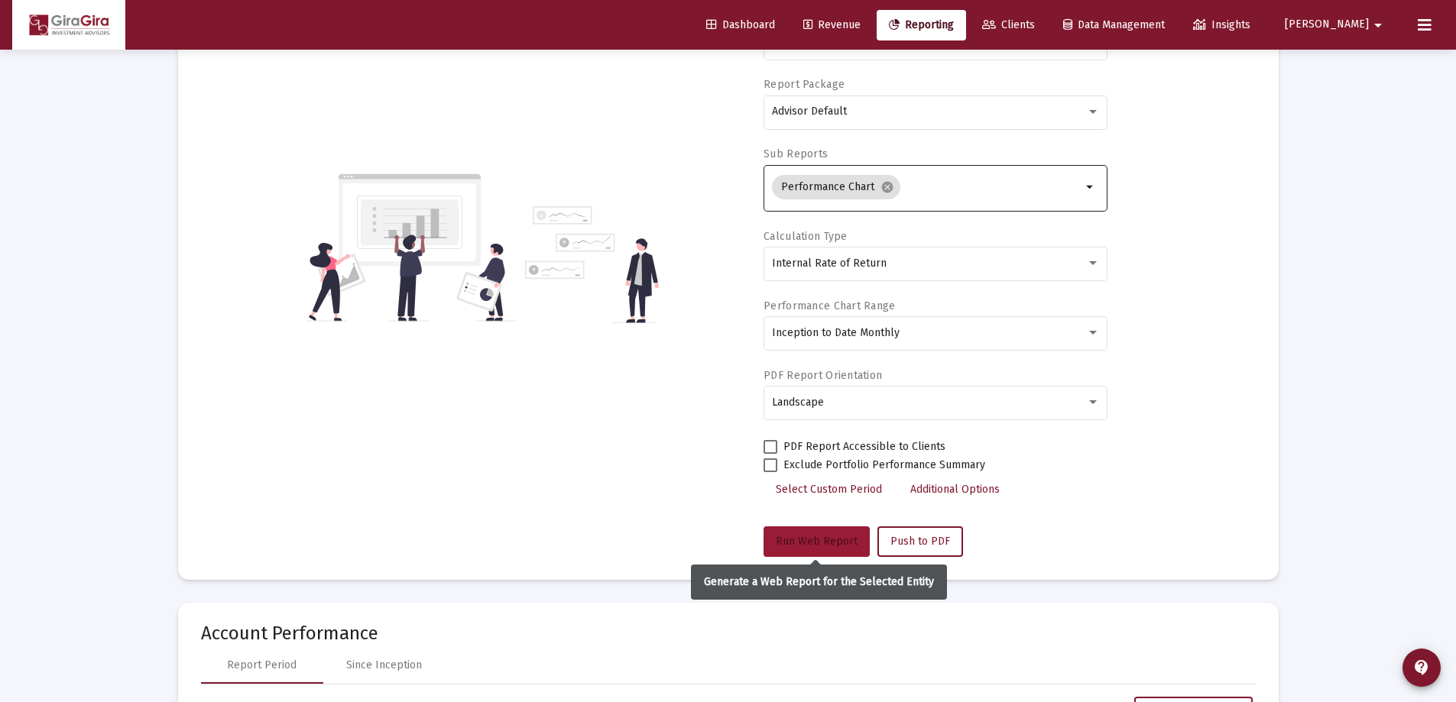
click at [822, 542] on span "Run Web Report" at bounding box center [817, 541] width 82 height 13
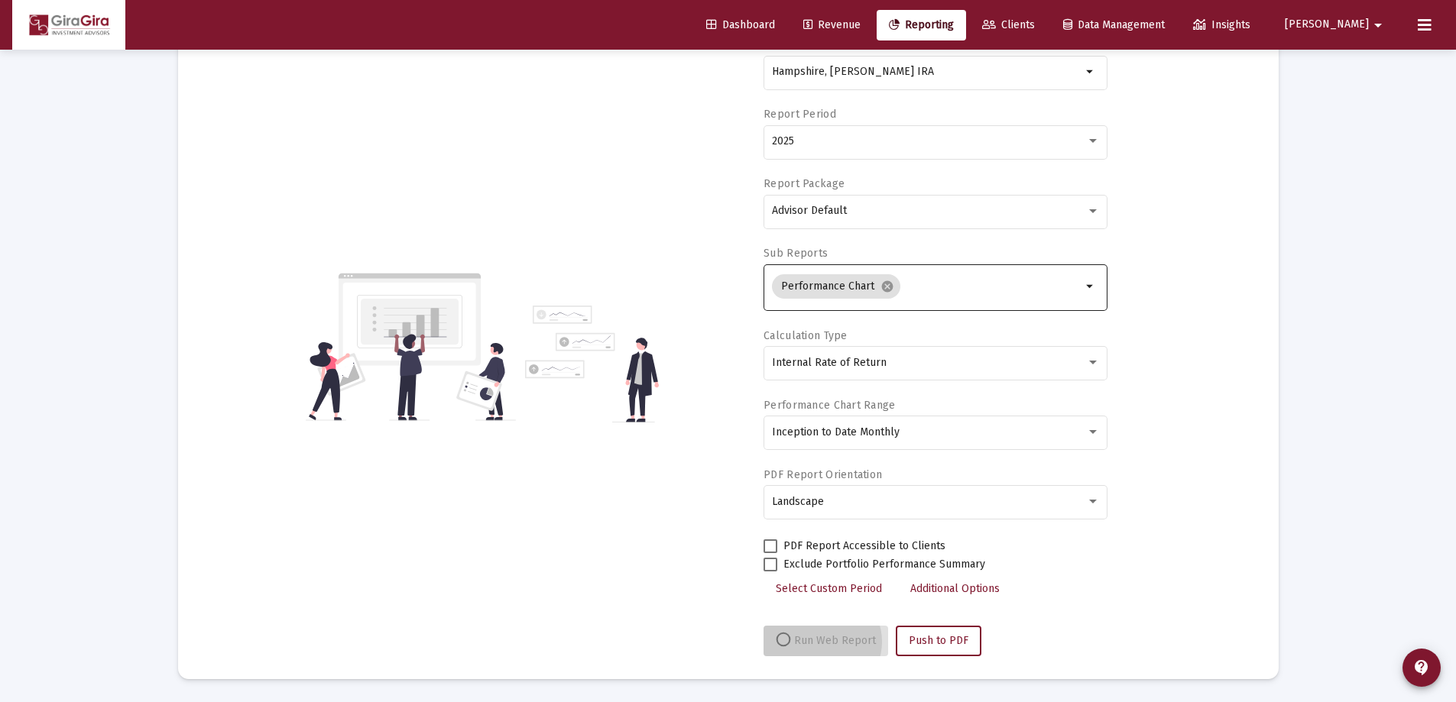
scroll to position [130, 0]
select select "View all"
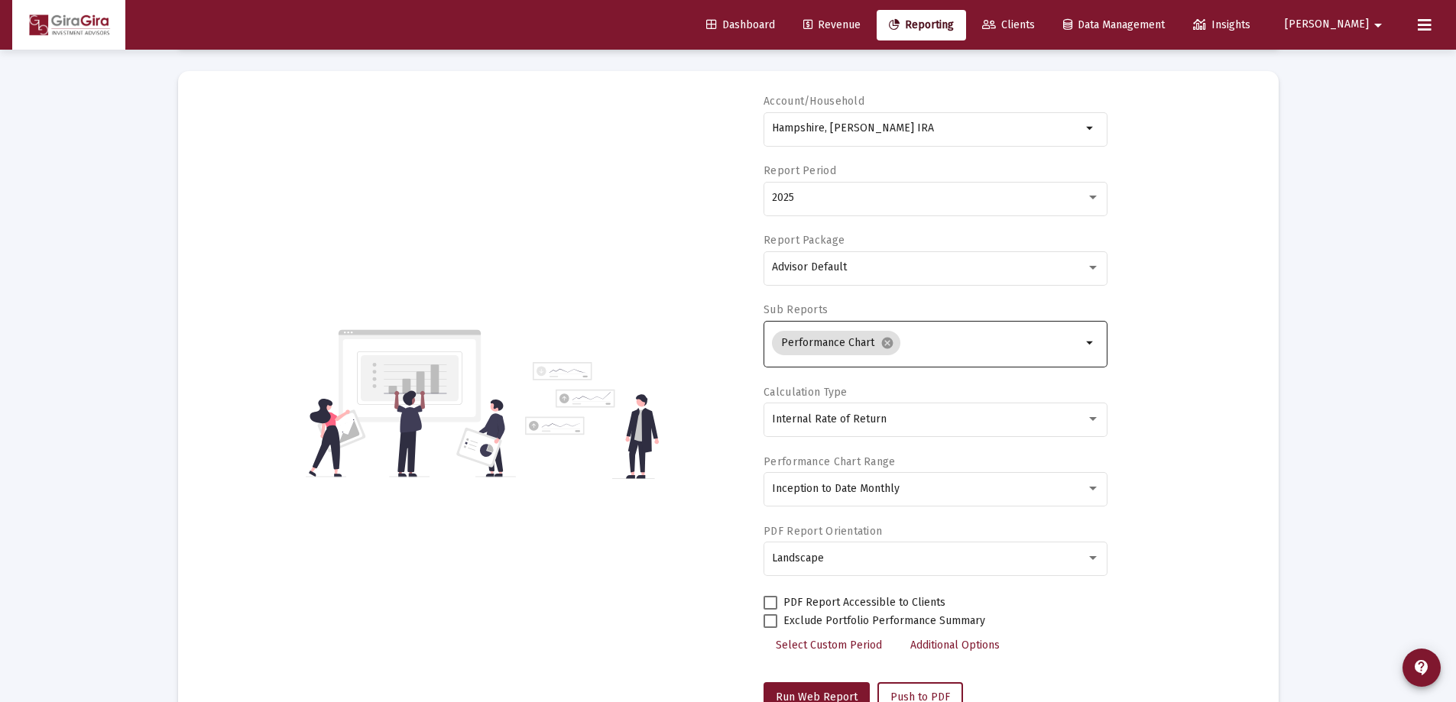
scroll to position [0, 0]
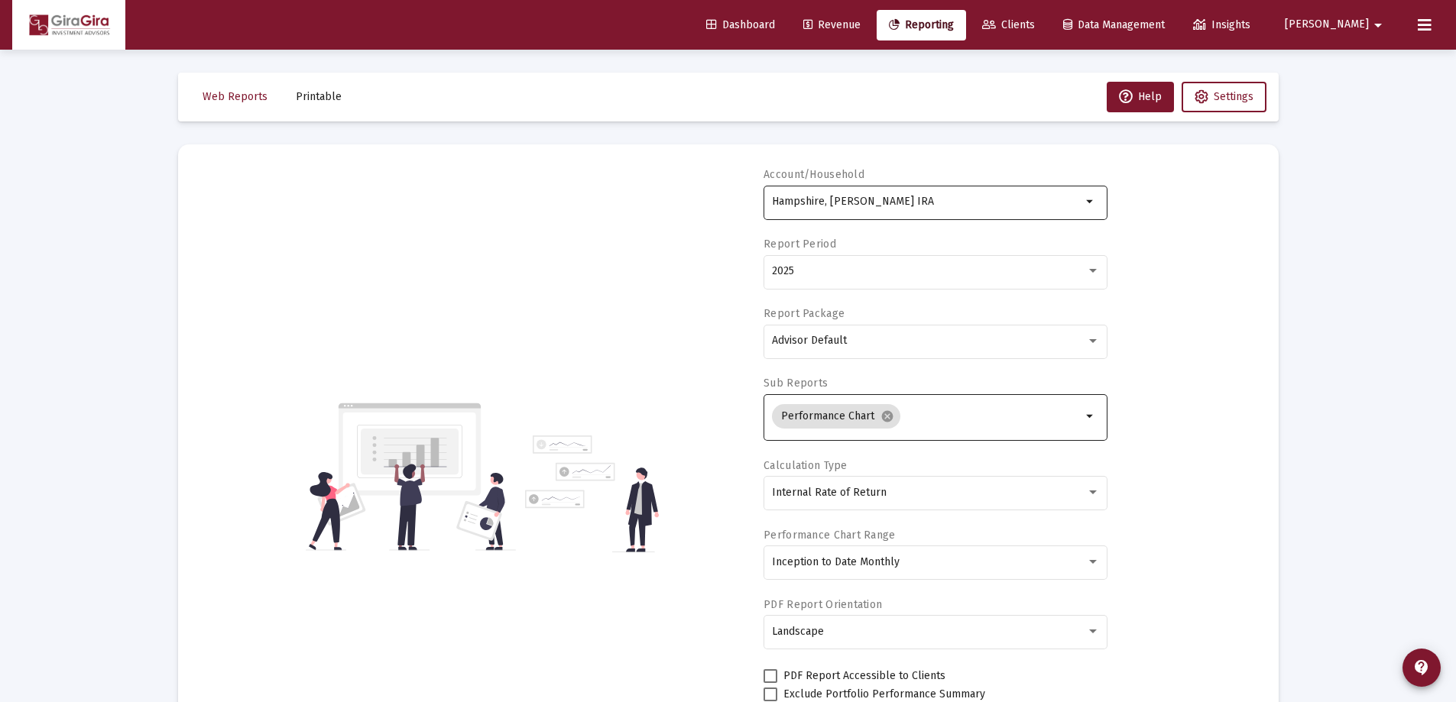
click at [806, 206] on input "Hampshire, [PERSON_NAME] IRA" at bounding box center [927, 202] width 310 height 12
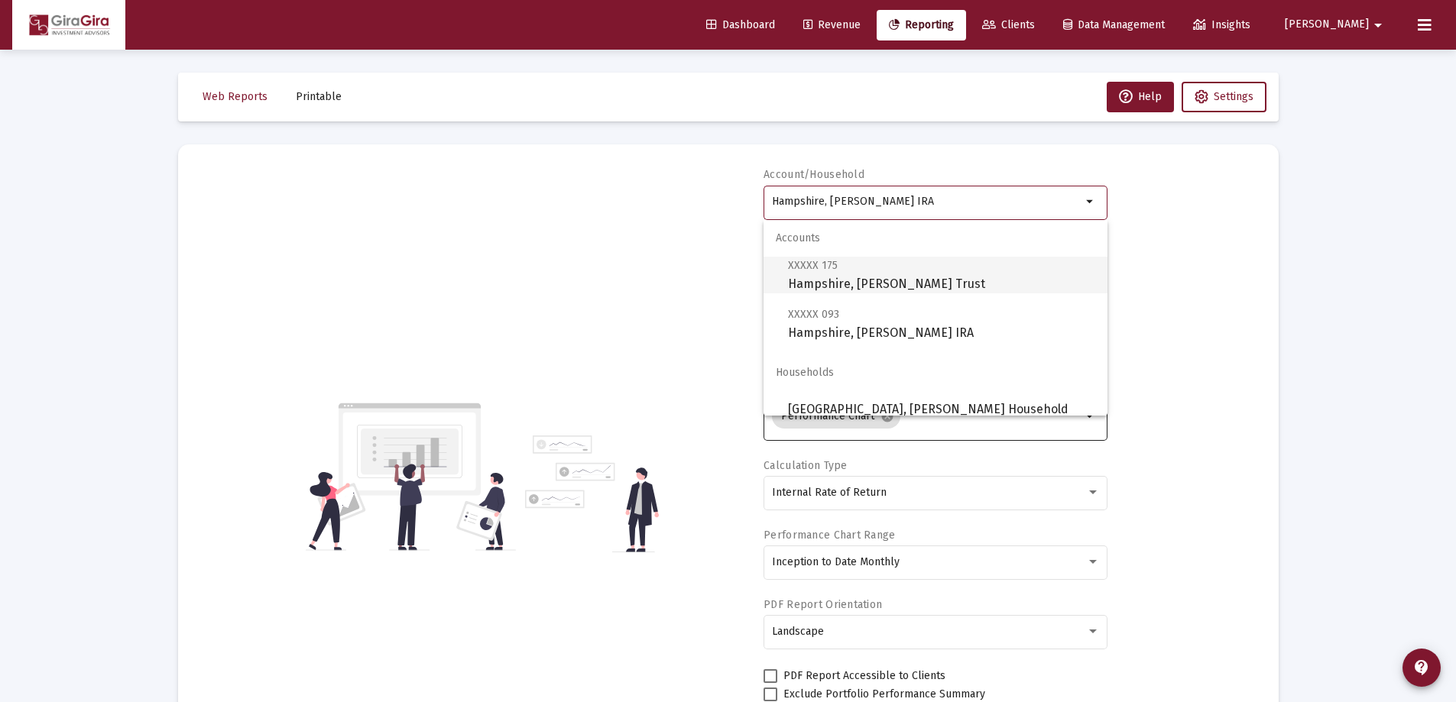
click at [861, 275] on span "XXXXX 175 [GEOGRAPHIC_DATA], [PERSON_NAME] Trust" at bounding box center [941, 274] width 307 height 37
type input "Hampshire, [PERSON_NAME] Trust"
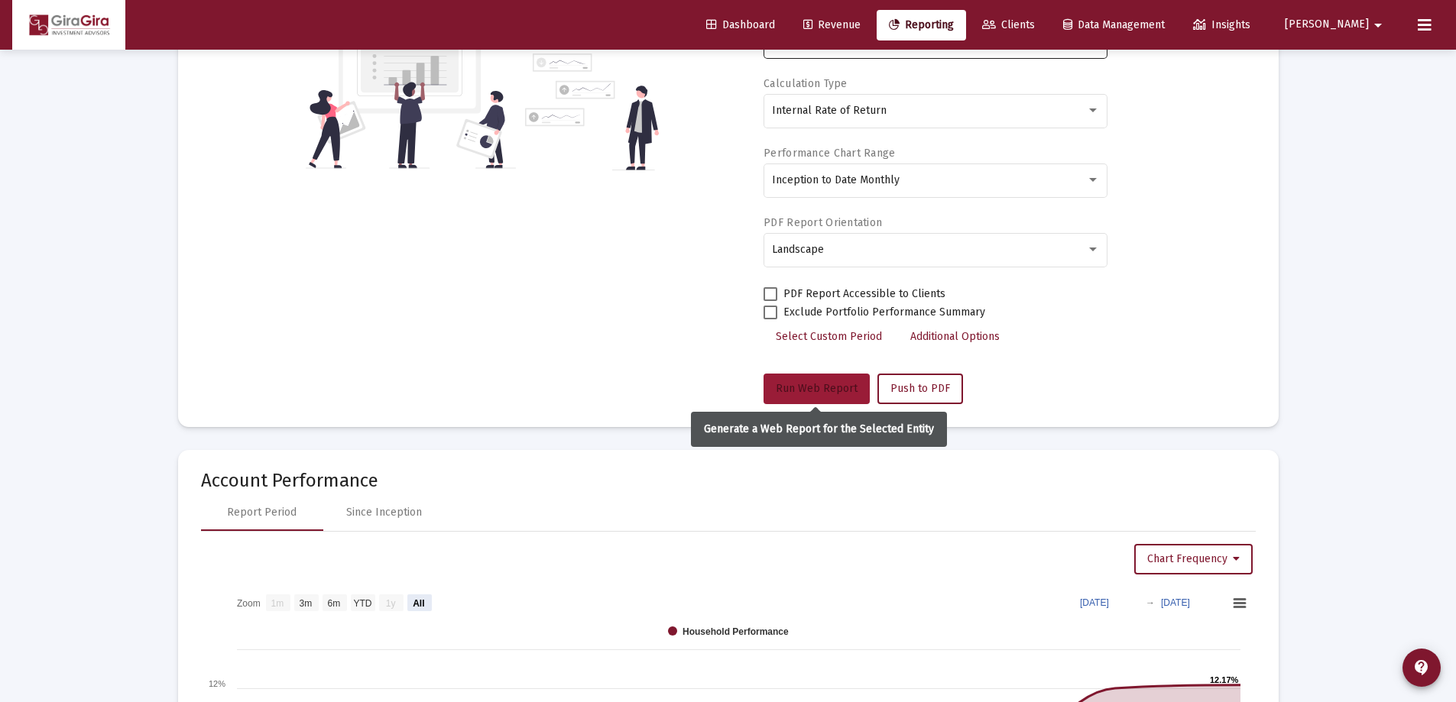
click at [843, 382] on button "Run Web Report" at bounding box center [817, 389] width 106 height 31
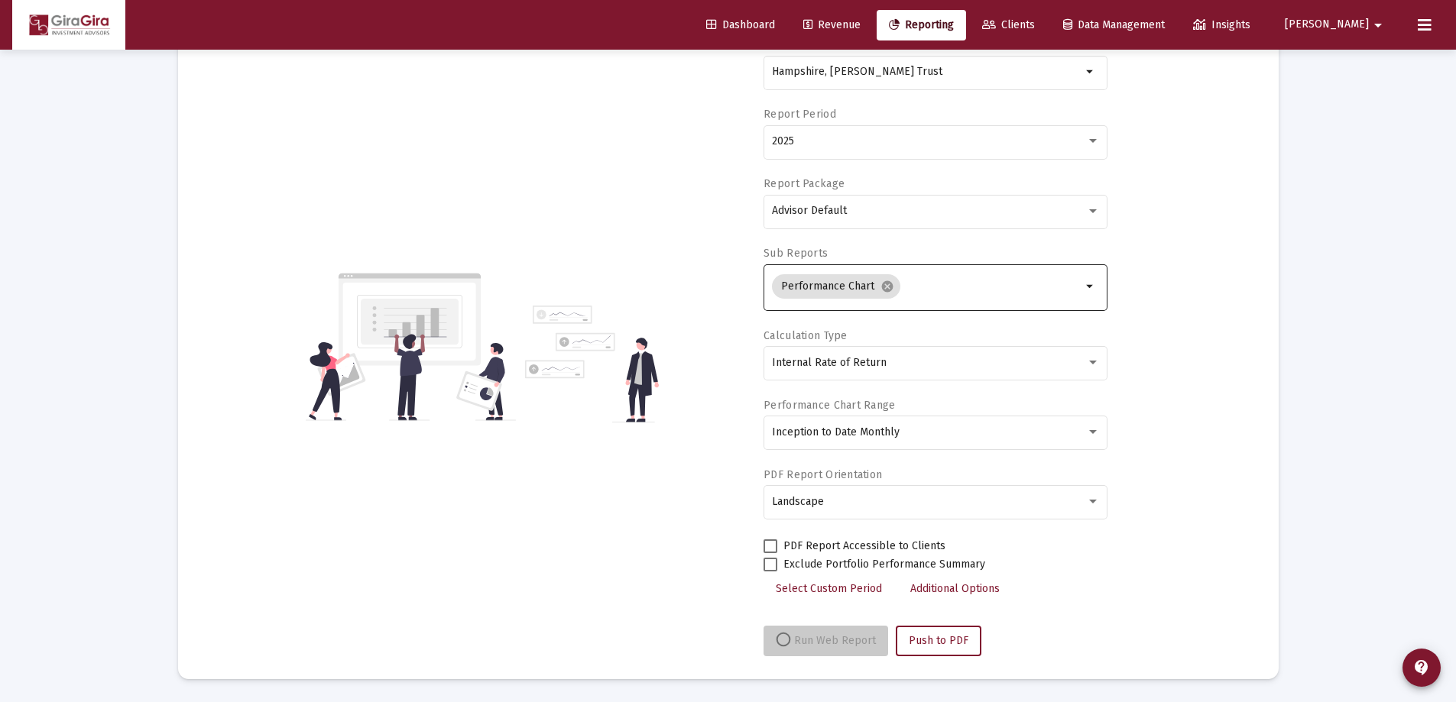
scroll to position [130, 0]
select select "View all"
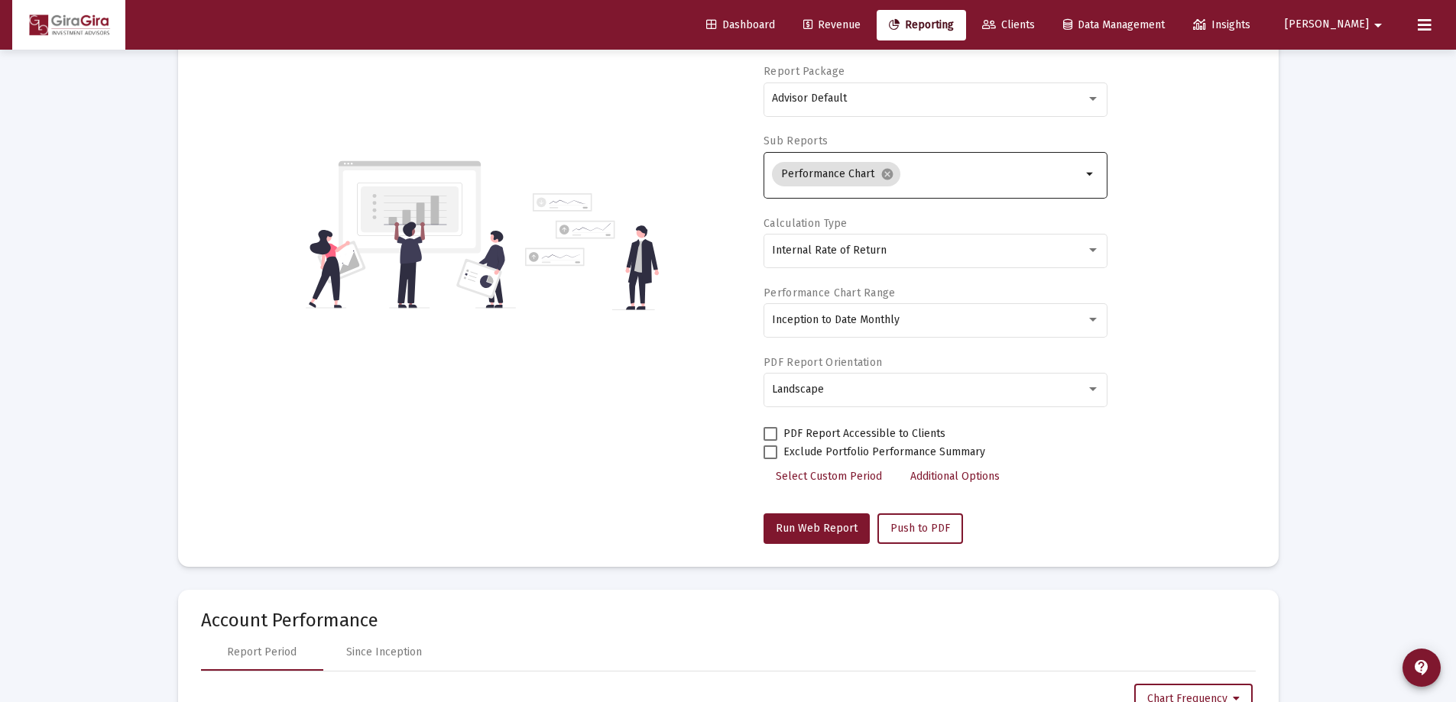
scroll to position [76, 0]
